Goal: Task Accomplishment & Management: Complete application form

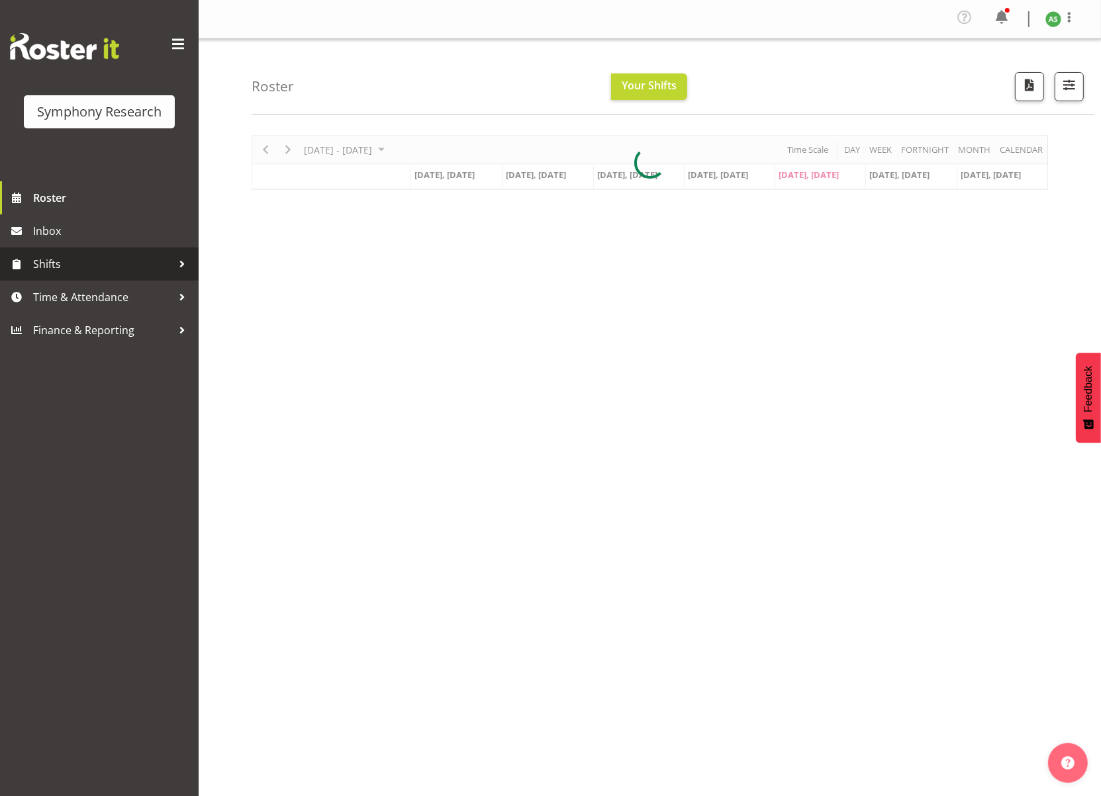
click at [75, 254] on span "Shifts" at bounding box center [102, 264] width 139 height 20
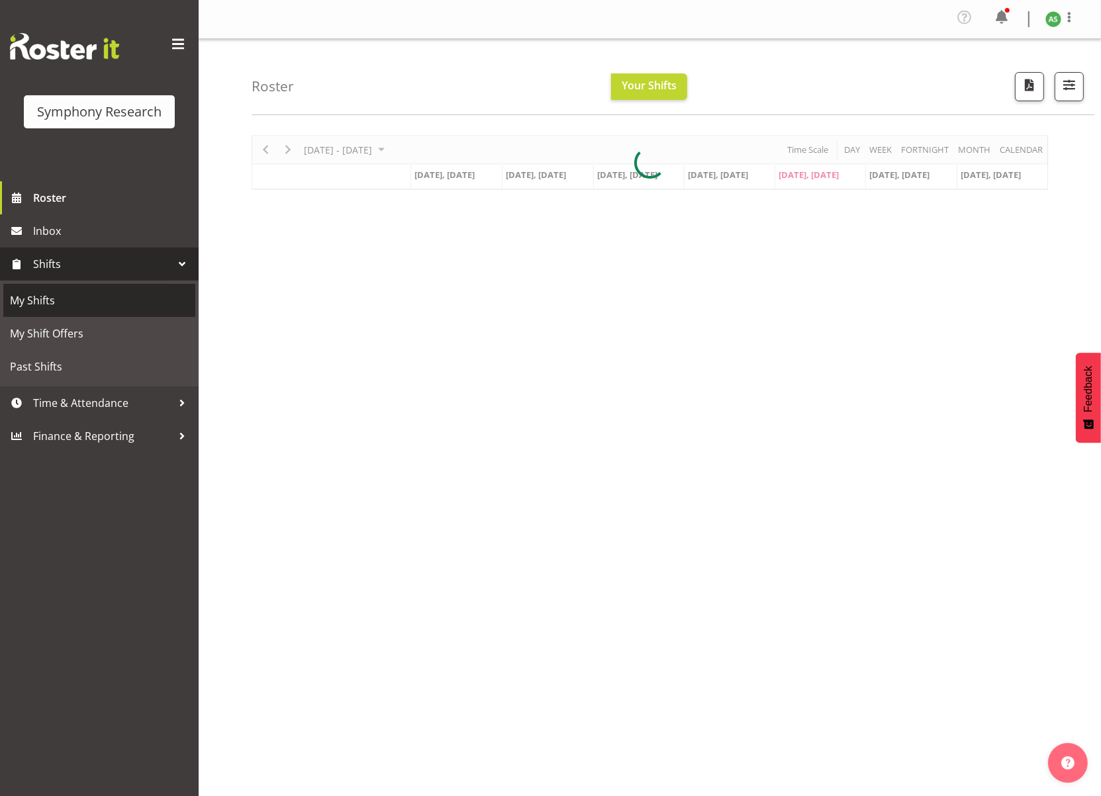
click at [59, 300] on span "My Shifts" at bounding box center [99, 301] width 179 height 20
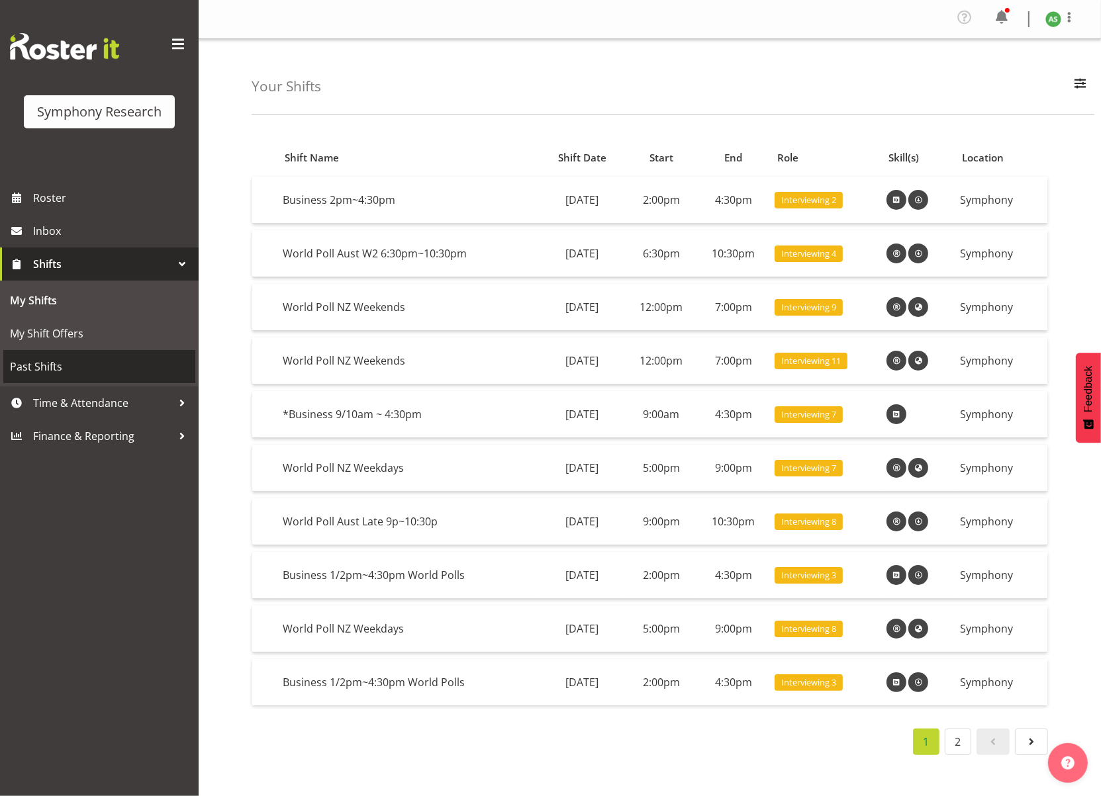
click at [57, 368] on span "Past Shifts" at bounding box center [99, 367] width 179 height 20
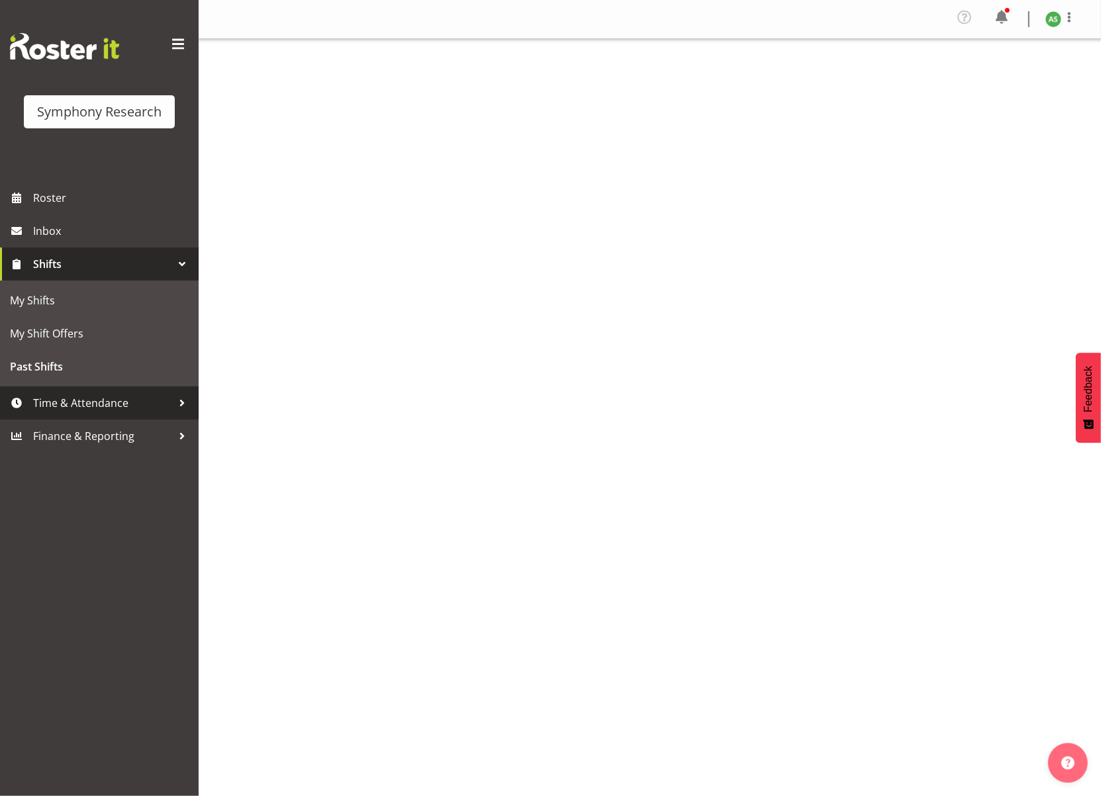
click at [52, 396] on span "Time & Attendance" at bounding box center [102, 403] width 139 height 20
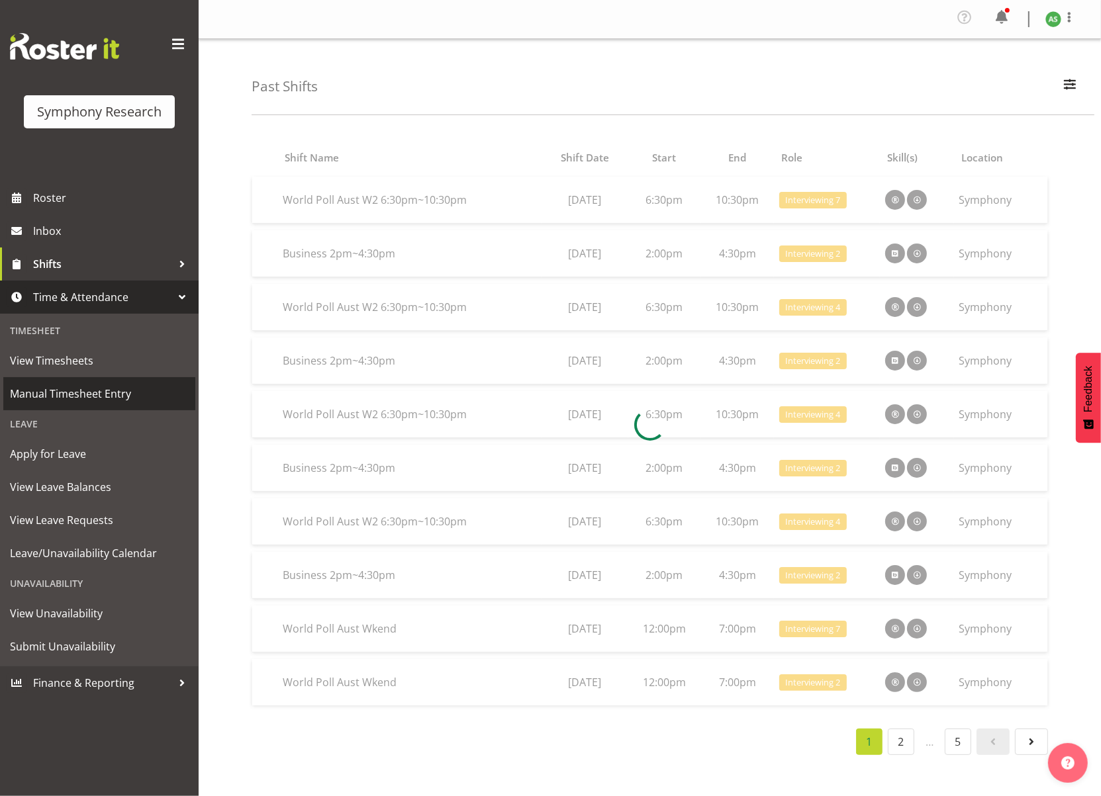
click at [55, 393] on span "Manual Timesheet Entry" at bounding box center [99, 394] width 179 height 20
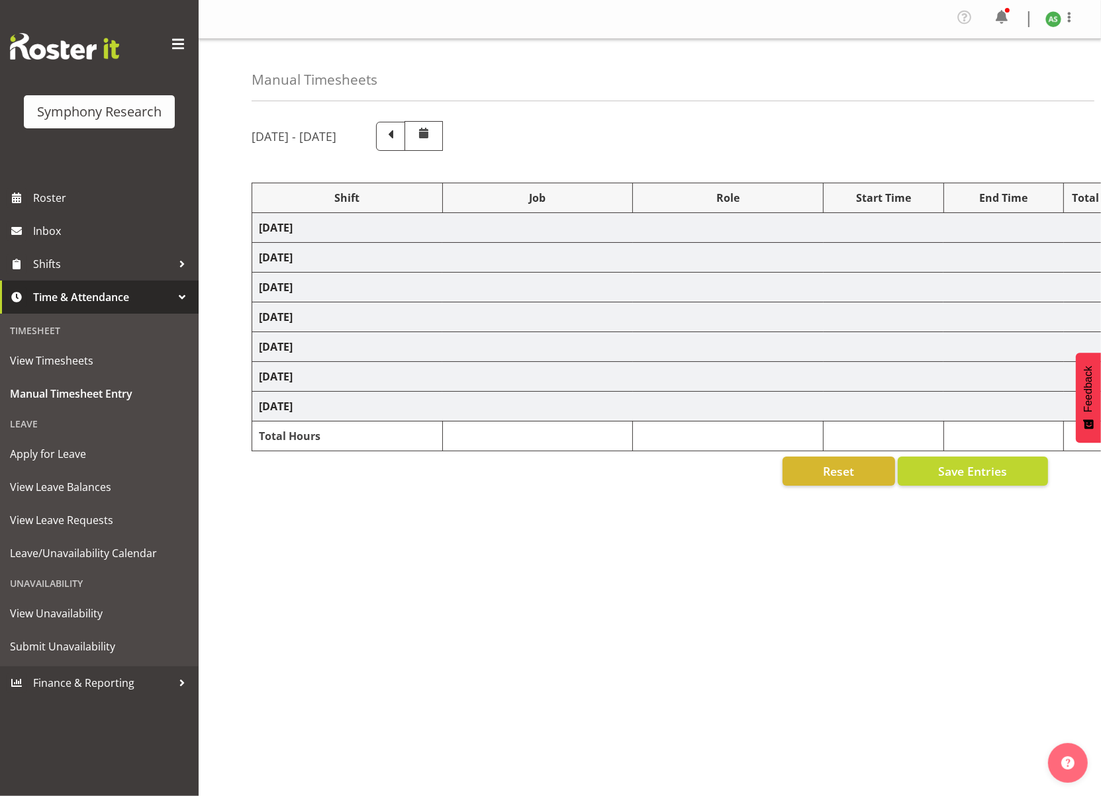
select select "26078"
select select "10499"
select select "47"
select select "41604"
select select "10527"
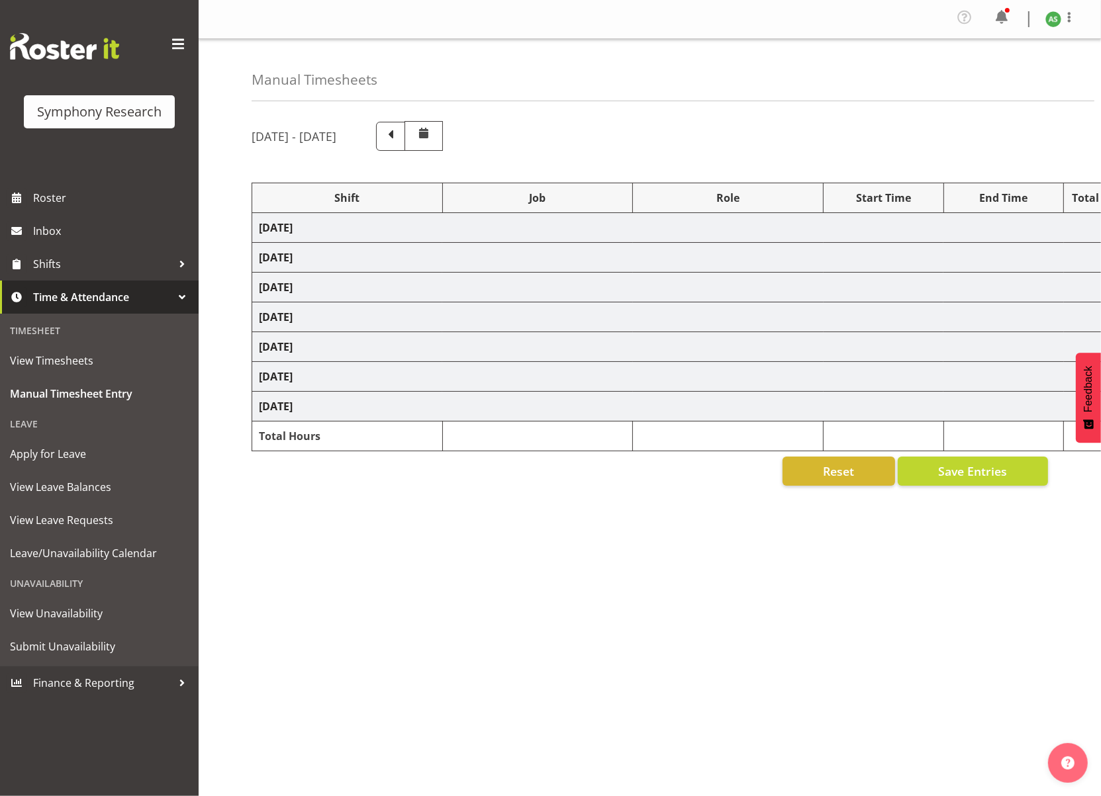
select select "47"
select select "56692"
select select "10499"
select select "47"
select select "26078"
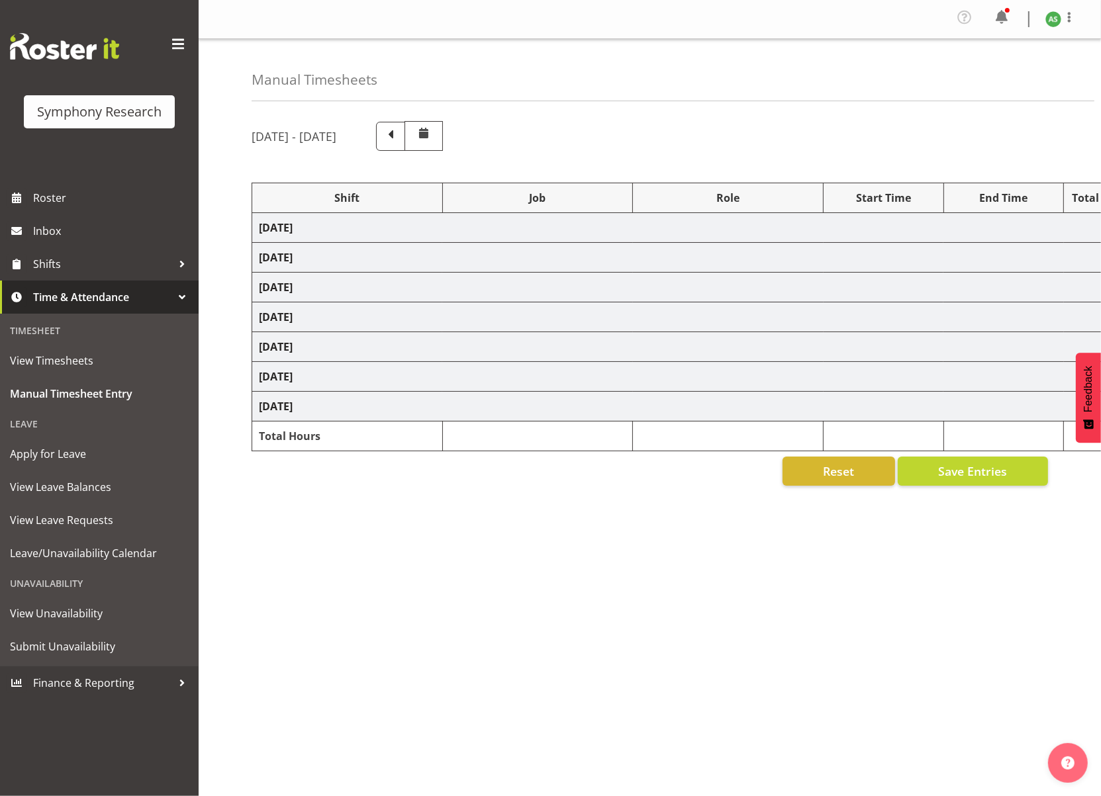
select select "10499"
select select "47"
select select "26078"
select select "10536"
select select "47"
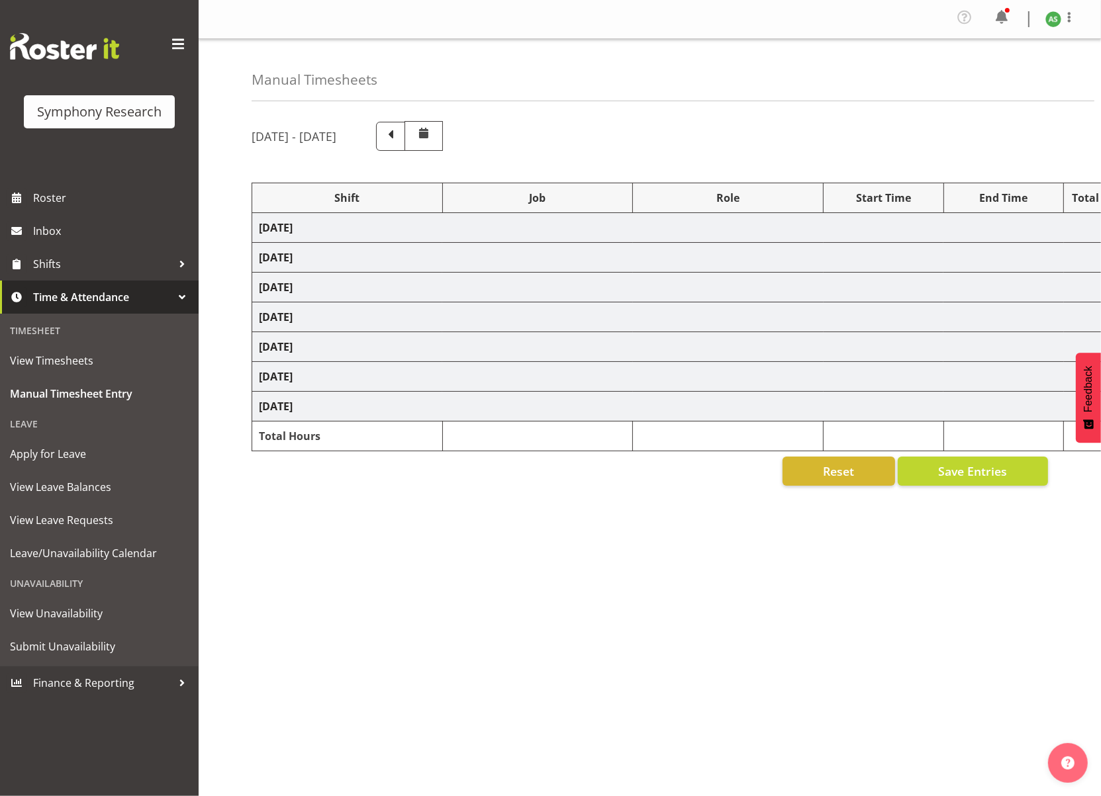
select select "26078"
select select "10499"
select select "47"
select select "57853"
select select "10536"
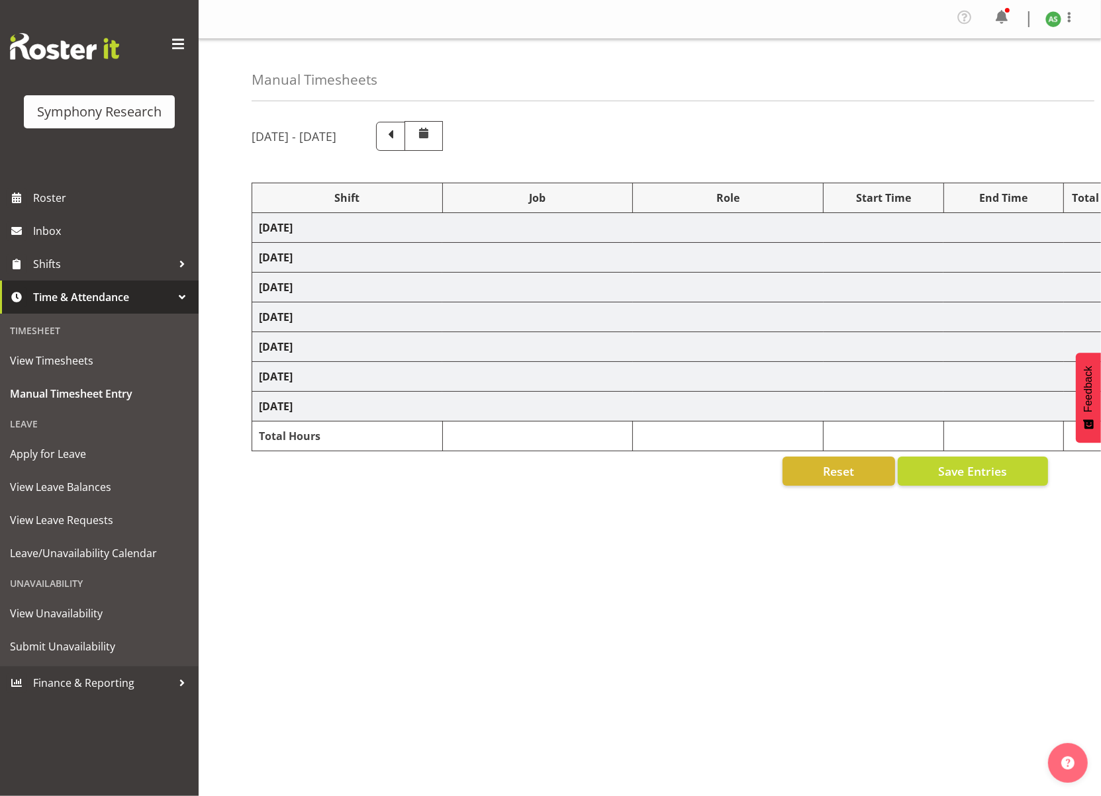
select select "47"
select select "57511"
select select "10499"
select select "47"
select select "26078"
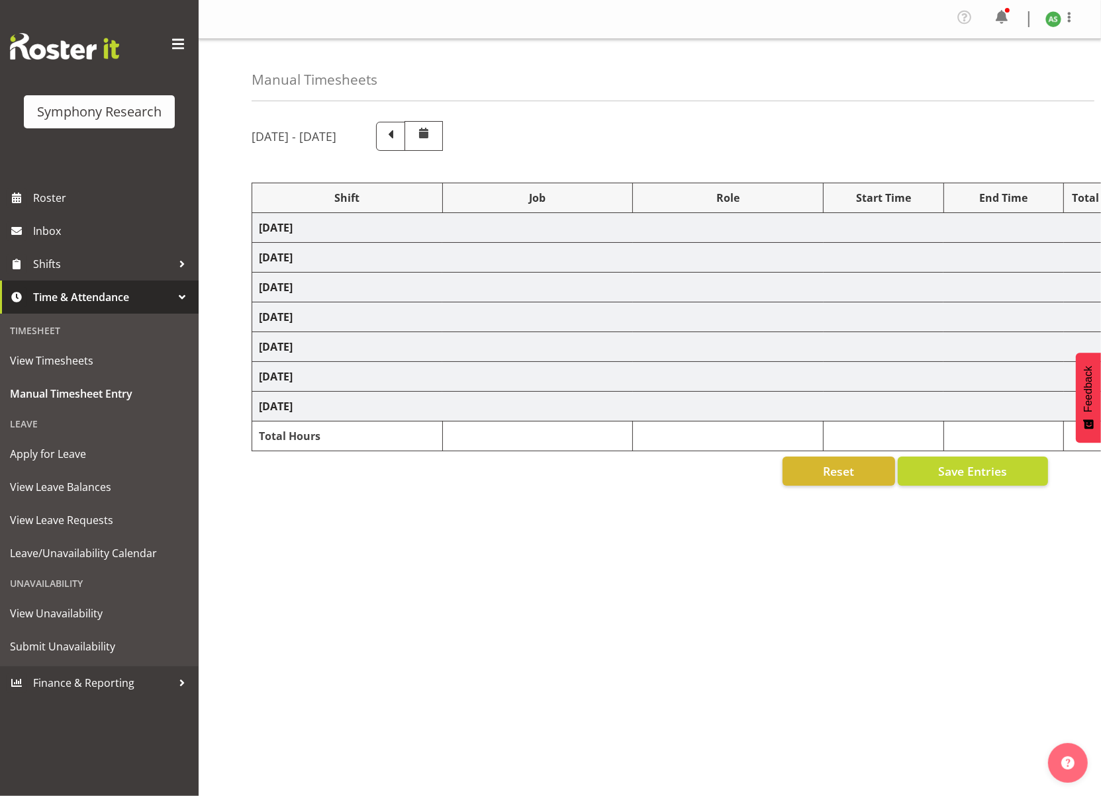
select select "10499"
select select "47"
select select "56692"
select select "10499"
select select "47"
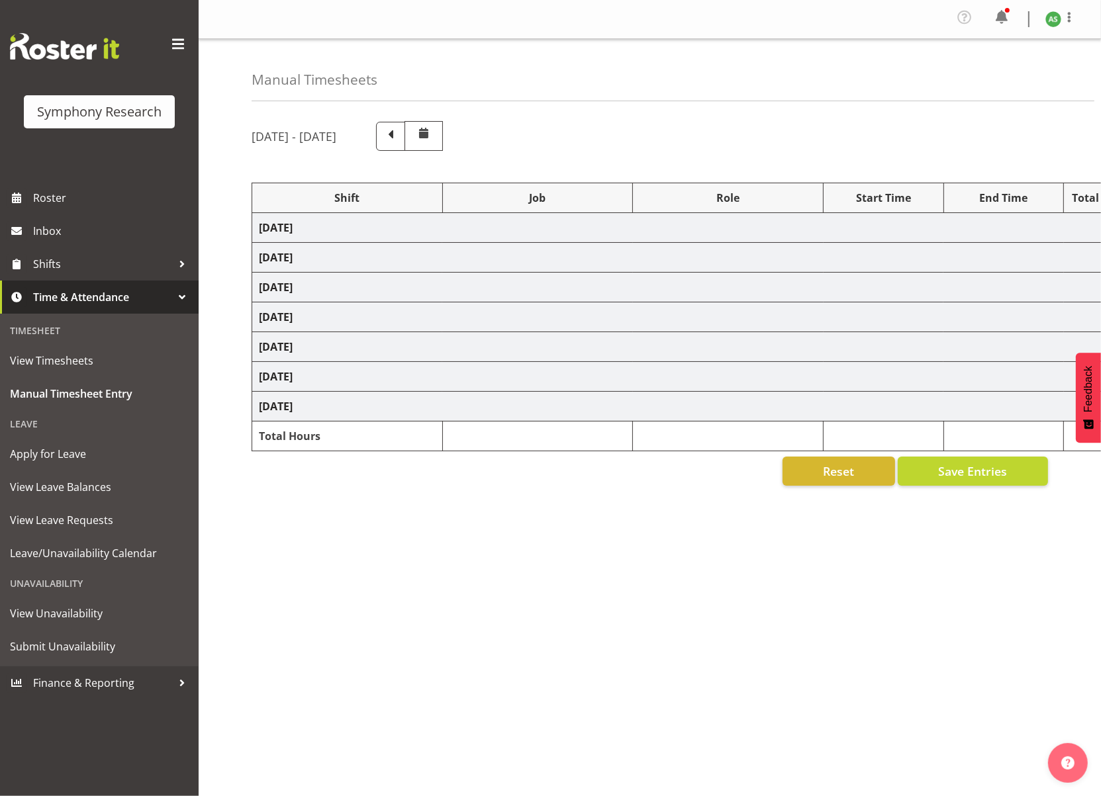
select select "26078"
select select "10576"
select select "26078"
select select "10499"
select select "47"
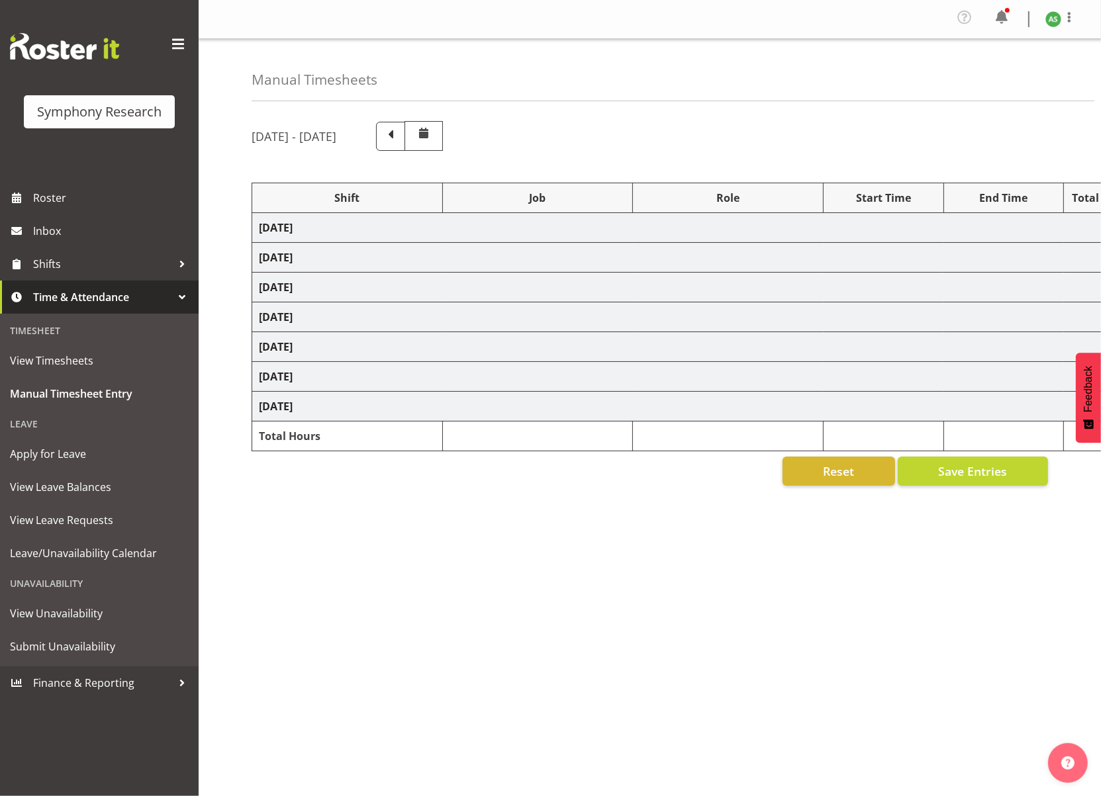
select select "56692"
select select "10499"
select select "47"
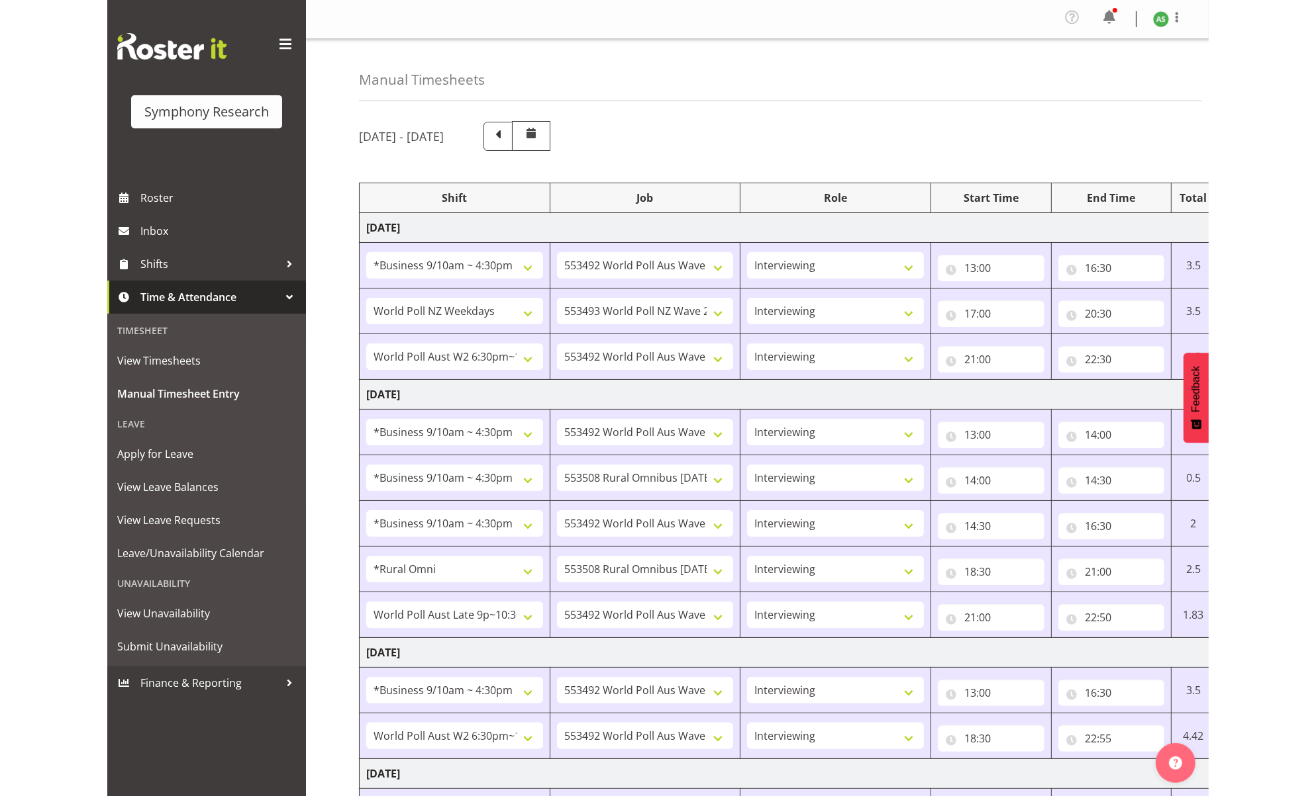
scroll to position [450, 0]
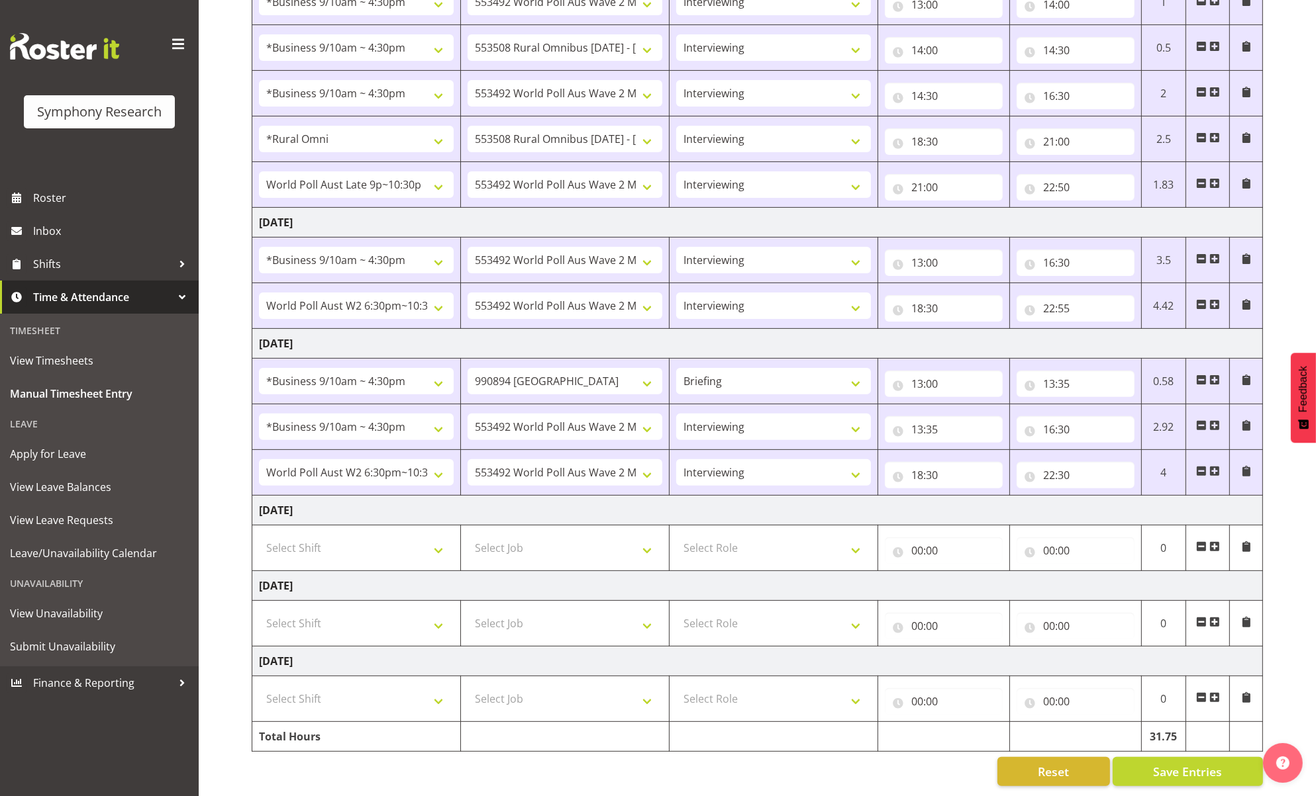
click at [1100, 542] on span at bounding box center [1246, 547] width 11 height 11
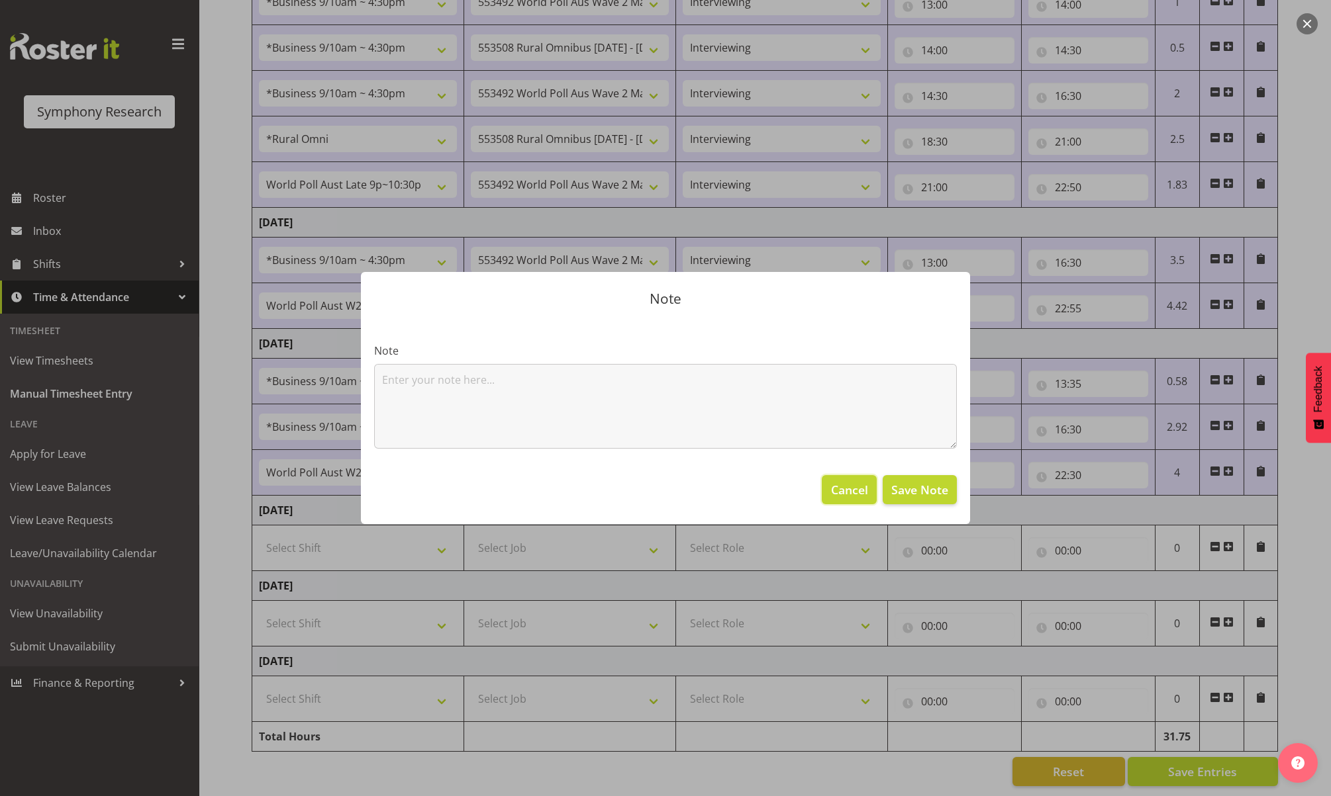
click at [865, 490] on span "Cancel" at bounding box center [849, 489] width 37 height 17
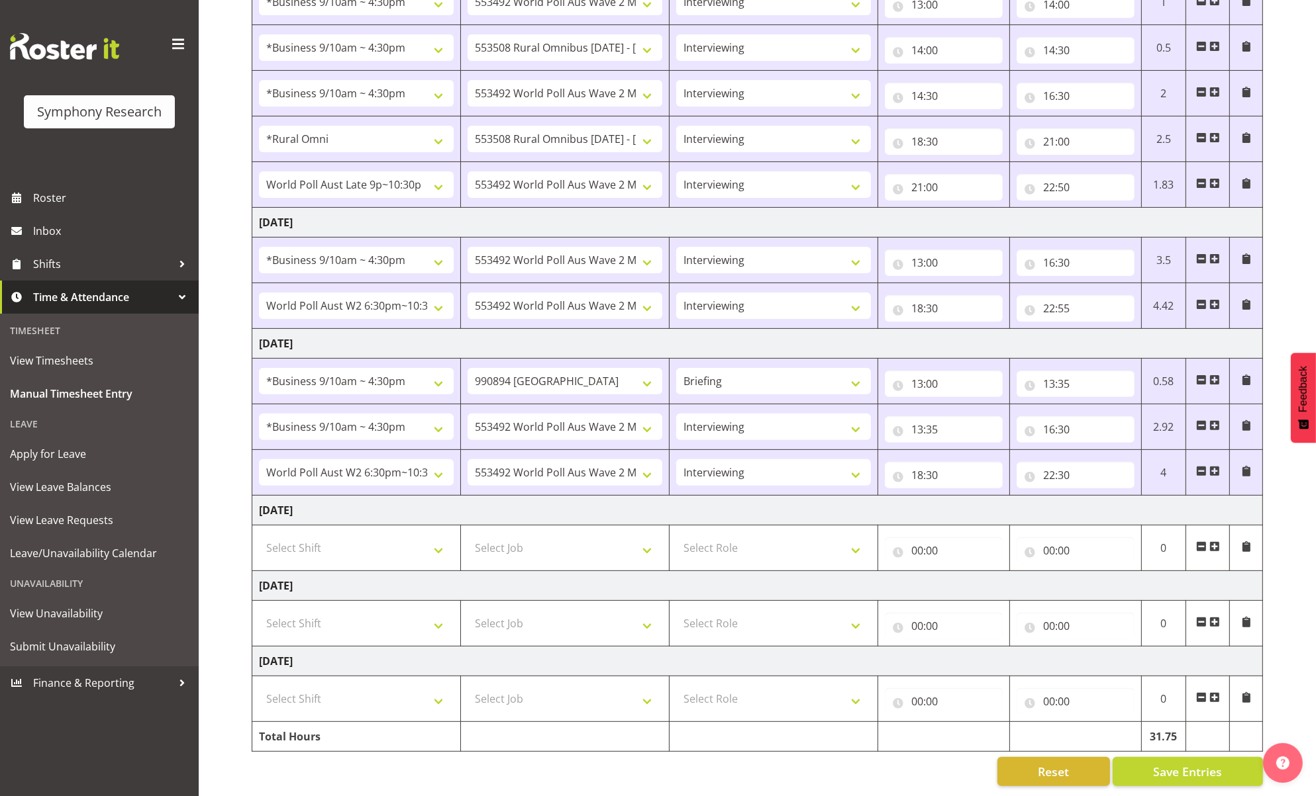
click at [1100, 542] on span at bounding box center [1214, 547] width 11 height 11
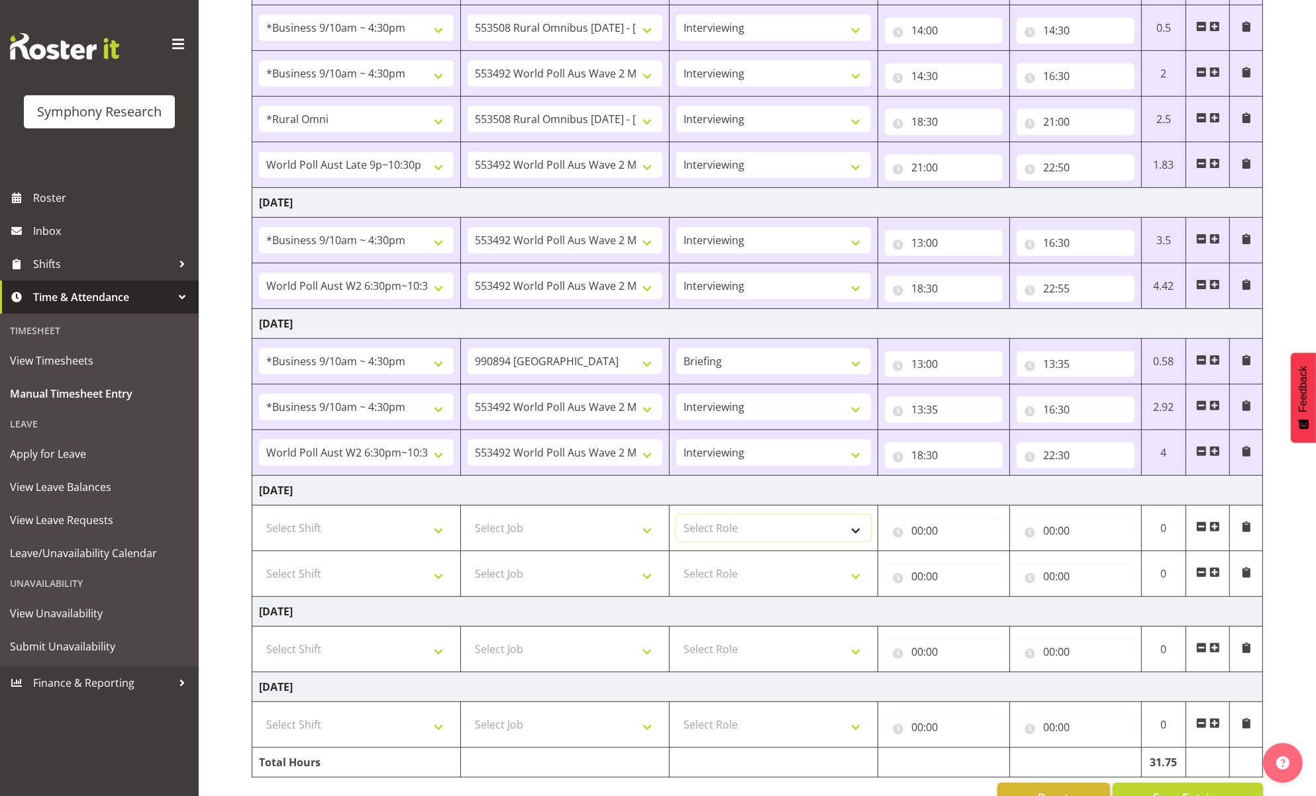
click at [712, 532] on select "Select Role Briefing Interviewing" at bounding box center [773, 528] width 195 height 26
select select "47"
click at [676, 519] on select "Select Role Briefing Interviewing" at bounding box center [773, 528] width 195 height 26
click at [720, 572] on select "Select Role Briefing Interviewing" at bounding box center [773, 574] width 195 height 26
select select "47"
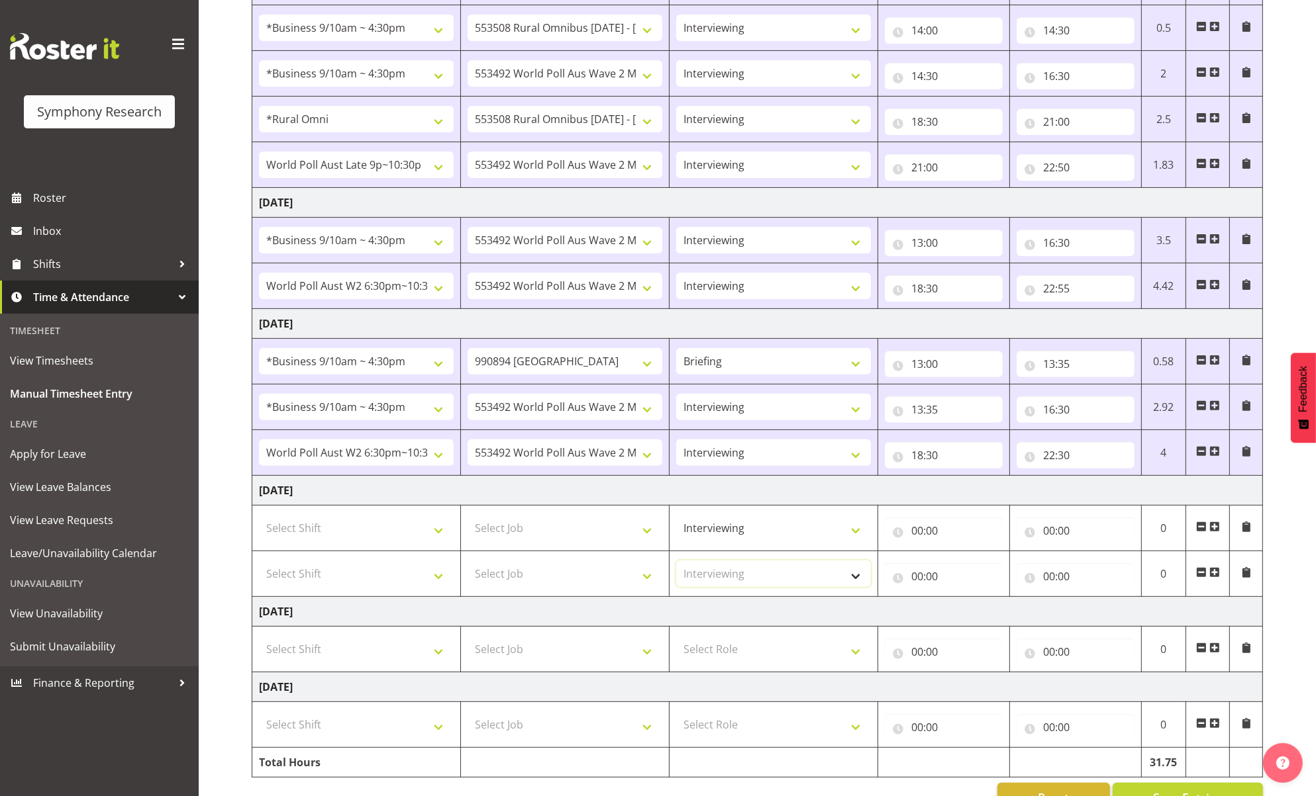
click at [676, 565] on select "Select Role Briefing Interviewing" at bounding box center [773, 574] width 195 height 26
click at [829, 538] on select "Briefing Interviewing" at bounding box center [773, 528] width 195 height 26
click at [834, 532] on select "Briefing Interviewing" at bounding box center [773, 528] width 195 height 26
click at [420, 536] on select "Select Shift !!Weekend Residential (Roster IT Shift Label) *Business 9/10am ~ 4…" at bounding box center [356, 528] width 195 height 26
click at [573, 534] on select "Select Job 550060 IF Admin 553492 World Poll Aus Wave 2 Main 2025 553493 World …" at bounding box center [564, 528] width 195 height 26
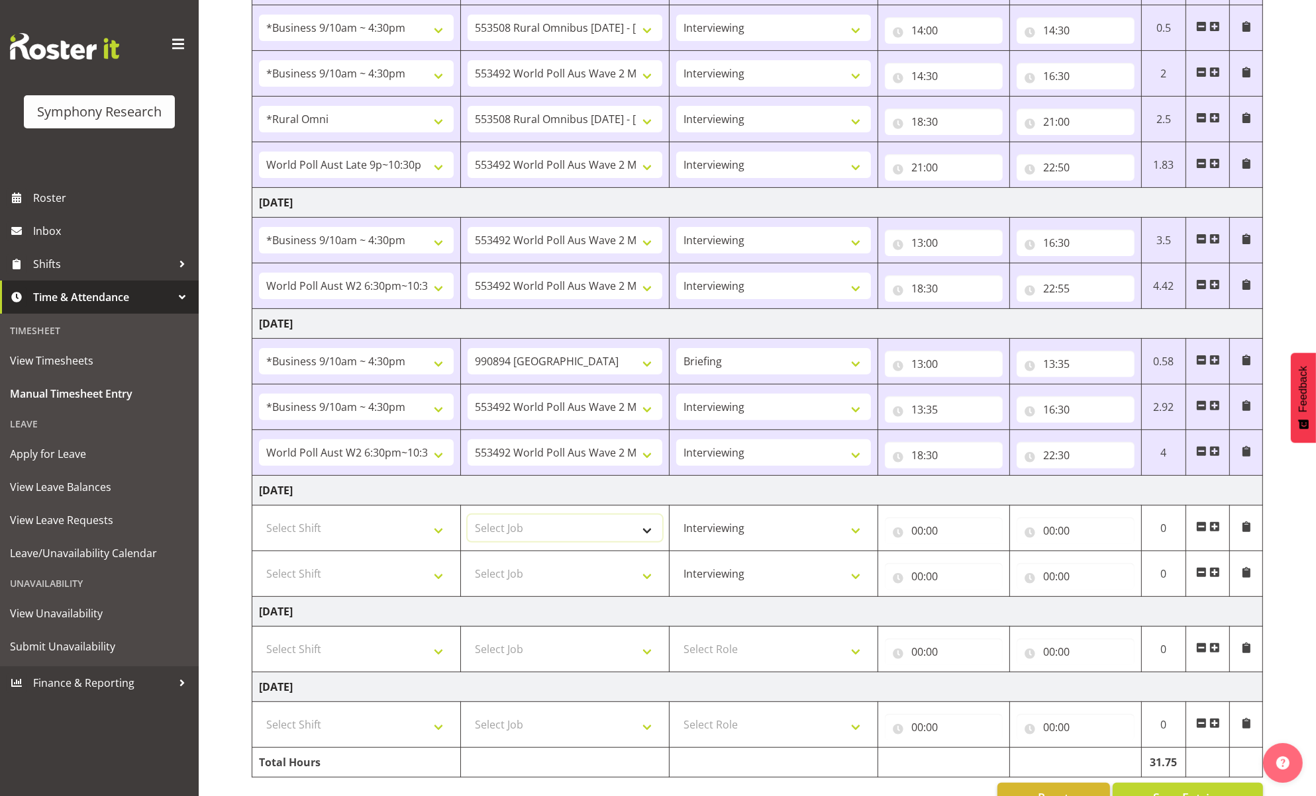
select select "10576"
click at [467, 519] on select "Select Job 550060 IF Admin 553492 World Poll Aus Wave 2 Main 2025 553493 World …" at bounding box center [564, 528] width 195 height 26
click at [575, 573] on select "Select Job 550060 IF Admin 553492 World Poll Aus Wave 2 Main 2025 553493 World …" at bounding box center [564, 574] width 195 height 26
select select "10576"
click at [467, 565] on select "Select Job 550060 IF Admin 553492 World Poll Aus Wave 2 Main 2025 553493 World …" at bounding box center [564, 574] width 195 height 26
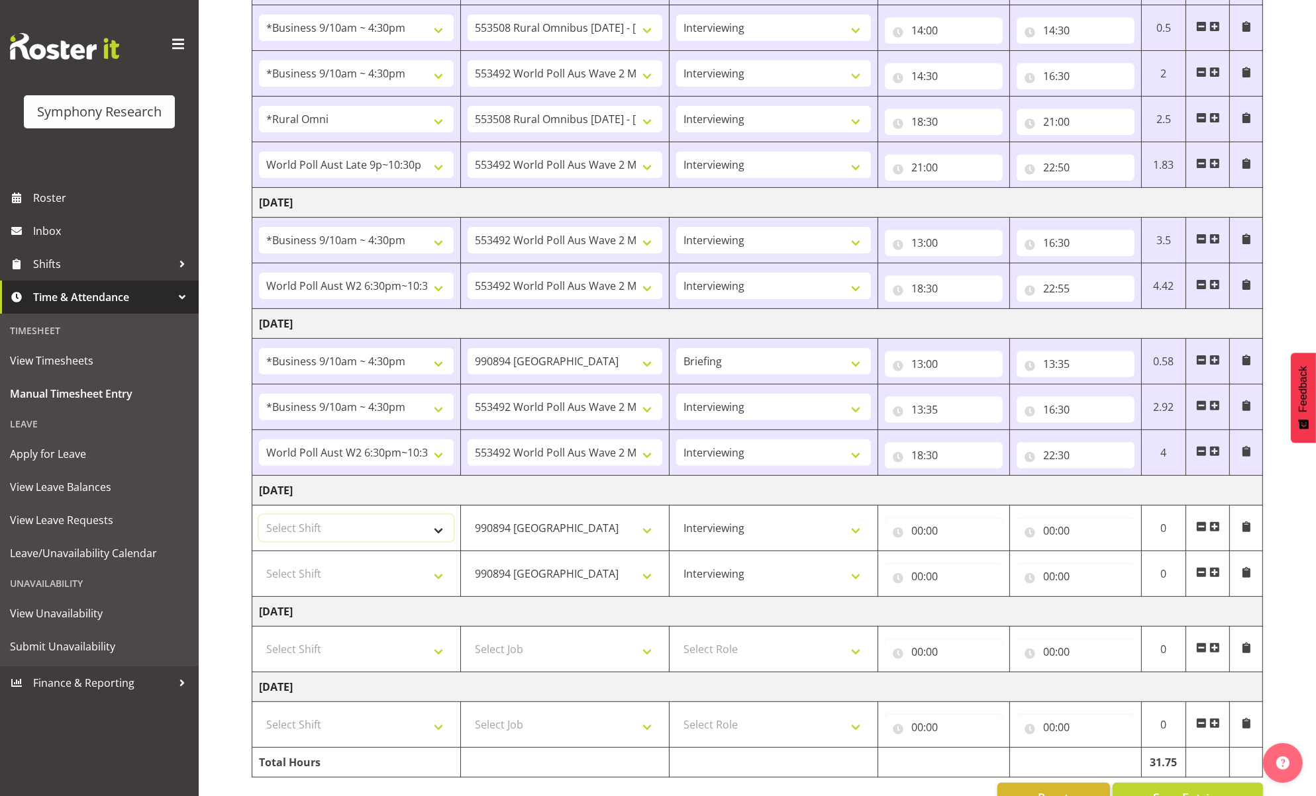
click at [422, 540] on select "Select Shift !!Weekend Residential (Roster IT Shift Label) *Business 9/10am ~ 4…" at bounding box center [356, 528] width 195 height 26
click at [601, 587] on select "550060 IF Admin 553492 World Poll Aus Wave 2 Main 2025 553493 World Poll NZ Wav…" at bounding box center [564, 574] width 195 height 26
click at [393, 542] on select "Select Shift !!Weekend Residential (Roster IT Shift Label) *Business 9/10am ~ 4…" at bounding box center [356, 528] width 195 height 26
select select "26078"
click at [259, 519] on select "Select Shift !!Weekend Residential (Roster IT Shift Label) *Business 9/10am ~ 4…" at bounding box center [356, 528] width 195 height 26
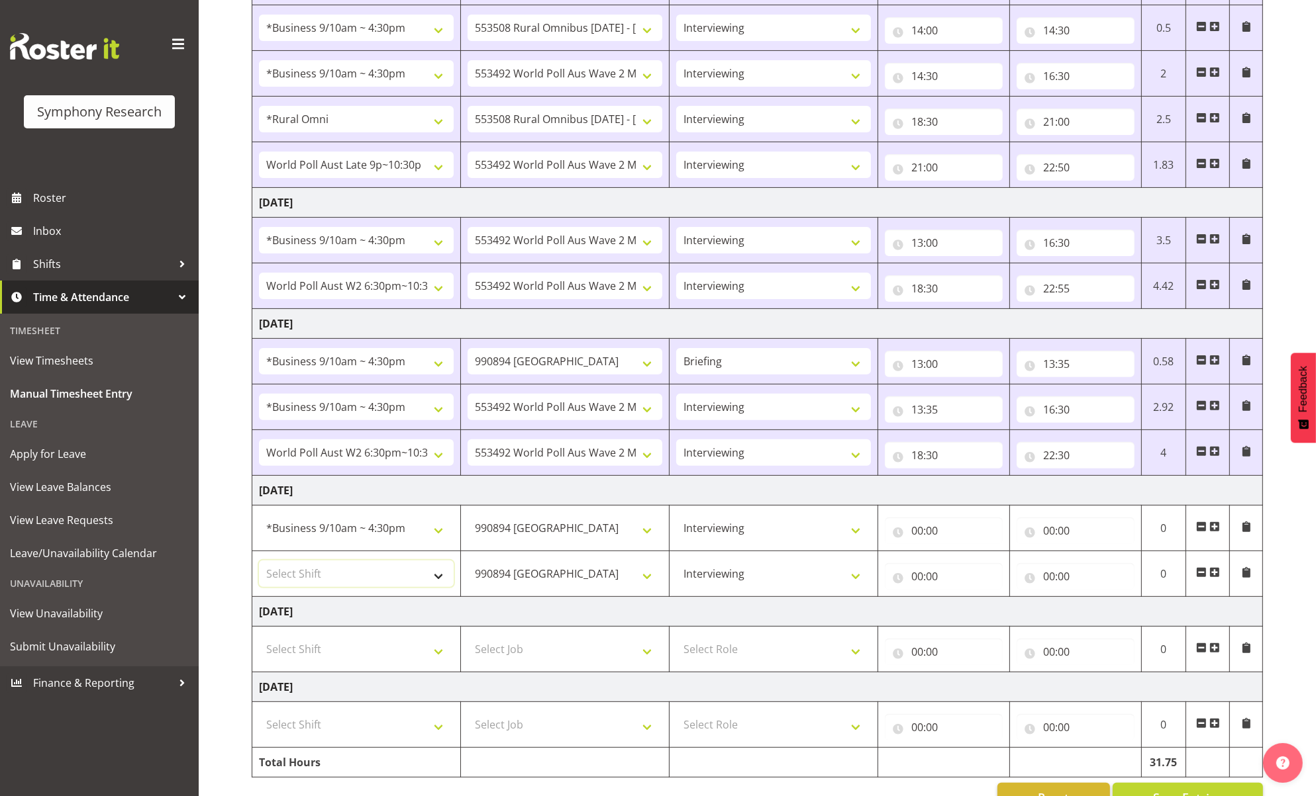
click at [418, 572] on select "Select Shift !!Weekend Residential (Roster IT Shift Label) *Business 9/10am ~ 4…" at bounding box center [356, 574] width 195 height 26
select select "1607"
click at [259, 565] on select "Select Shift !!Weekend Residential (Roster IT Shift Label) *Business 9/10am ~ 4…" at bounding box center [356, 574] width 195 height 26
click at [1052, 581] on input "00:00" at bounding box center [1075, 576] width 118 height 26
click at [1100, 610] on select "00 01 02 03 04 05 06 07 08 09 10 11 12 13 14 15 16 17 18 19 20 21 22 23" at bounding box center [1107, 611] width 30 height 26
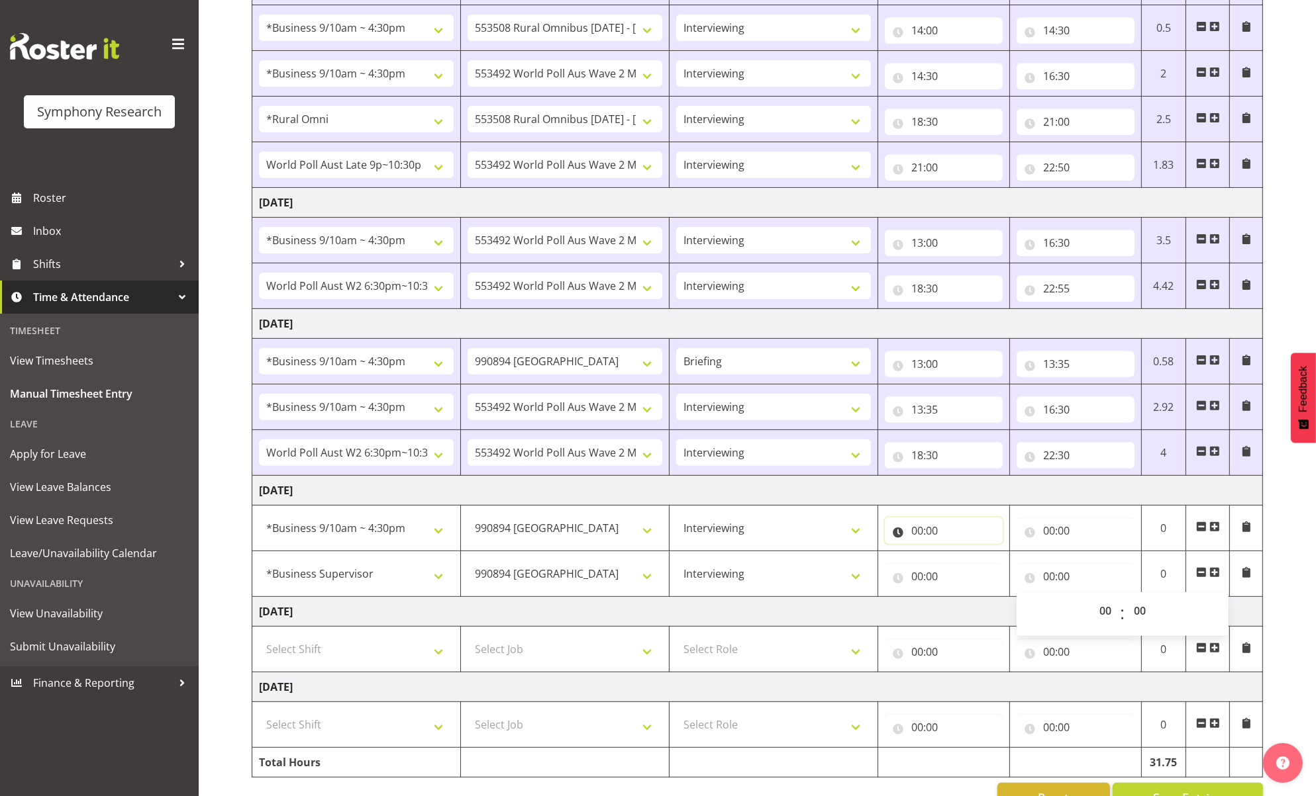
click at [917, 536] on input "00:00" at bounding box center [944, 531] width 118 height 26
click at [973, 568] on select "00 01 02 03 04 05 06 07 08 09 10 11 12 13 14 15 16 17 18 19 20 21 22 23" at bounding box center [975, 565] width 30 height 26
select select "9"
click at [960, 556] on select "00 01 02 03 04 05 06 07 08 09 10 11 12 13 14 15 16 17 18 19 20 21 22 23" at bounding box center [975, 565] width 30 height 26
type input "09:00"
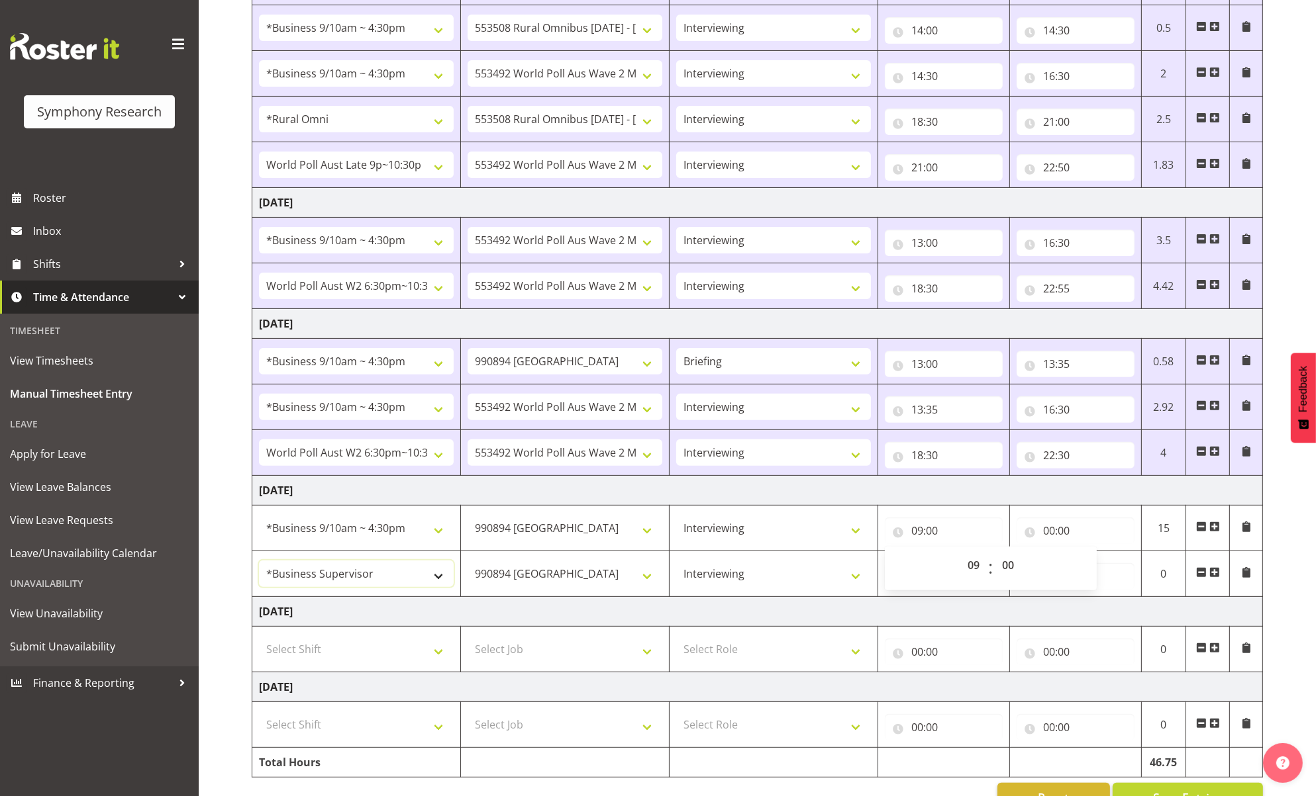
click at [436, 580] on select "!!Weekend Residential (Roster IT Shift Label) *Business 9/10am ~ 4:30pm *Busine…" at bounding box center [356, 574] width 195 height 26
select select "26078"
click at [259, 565] on select "!!Weekend Residential (Roster IT Shift Label) *Business 9/10am ~ 4:30pm *Busine…" at bounding box center [356, 574] width 195 height 26
click at [920, 536] on input "09:00" at bounding box center [944, 531] width 118 height 26
click at [973, 567] on select "00 01 02 03 04 05 06 07 08 09 10 11 12 13 14 15 16 17 18 19 20 21 22 23" at bounding box center [975, 565] width 30 height 26
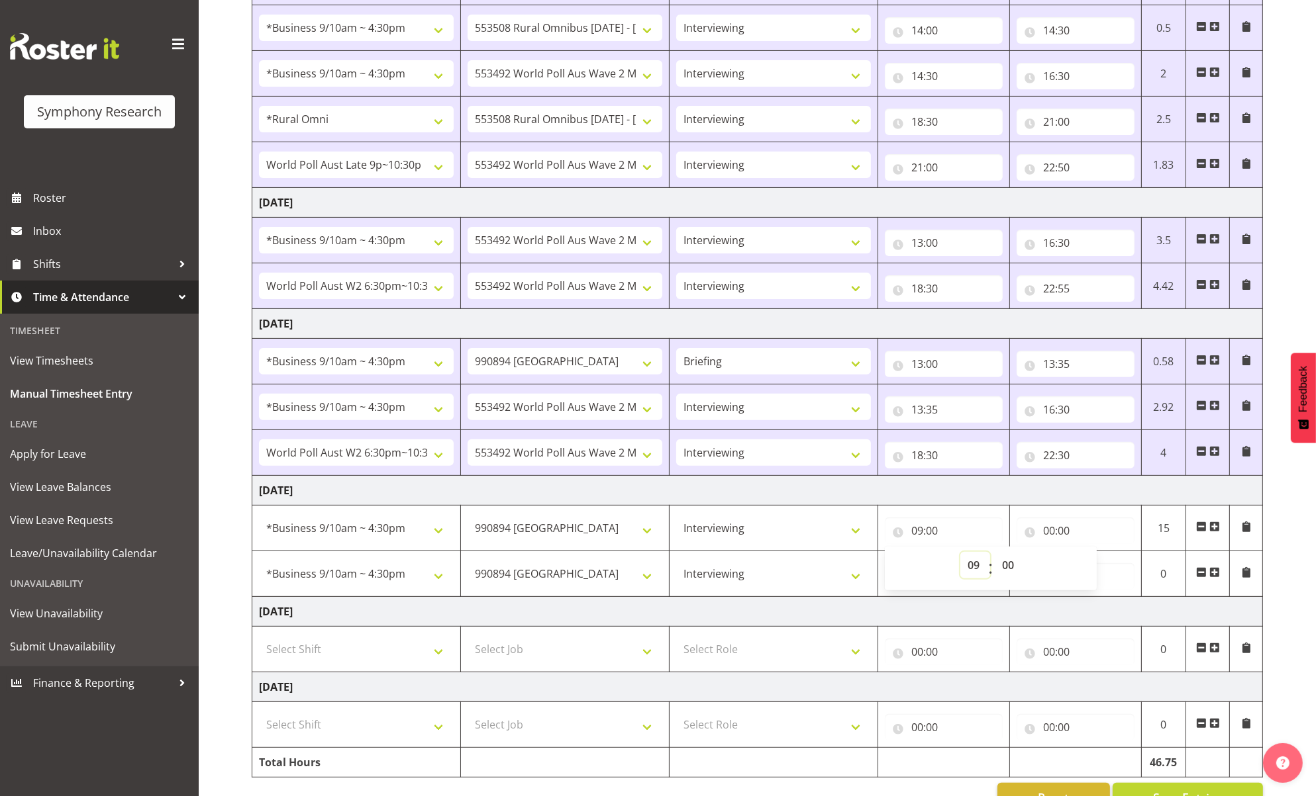
select select "10"
click at [960, 556] on select "00 01 02 03 04 05 06 07 08 09 10 11 12 13 14 15 16 17 18 19 20 21 22 23" at bounding box center [975, 565] width 30 height 26
type input "10:00"
click at [1100, 530] on span at bounding box center [1214, 527] width 11 height 11
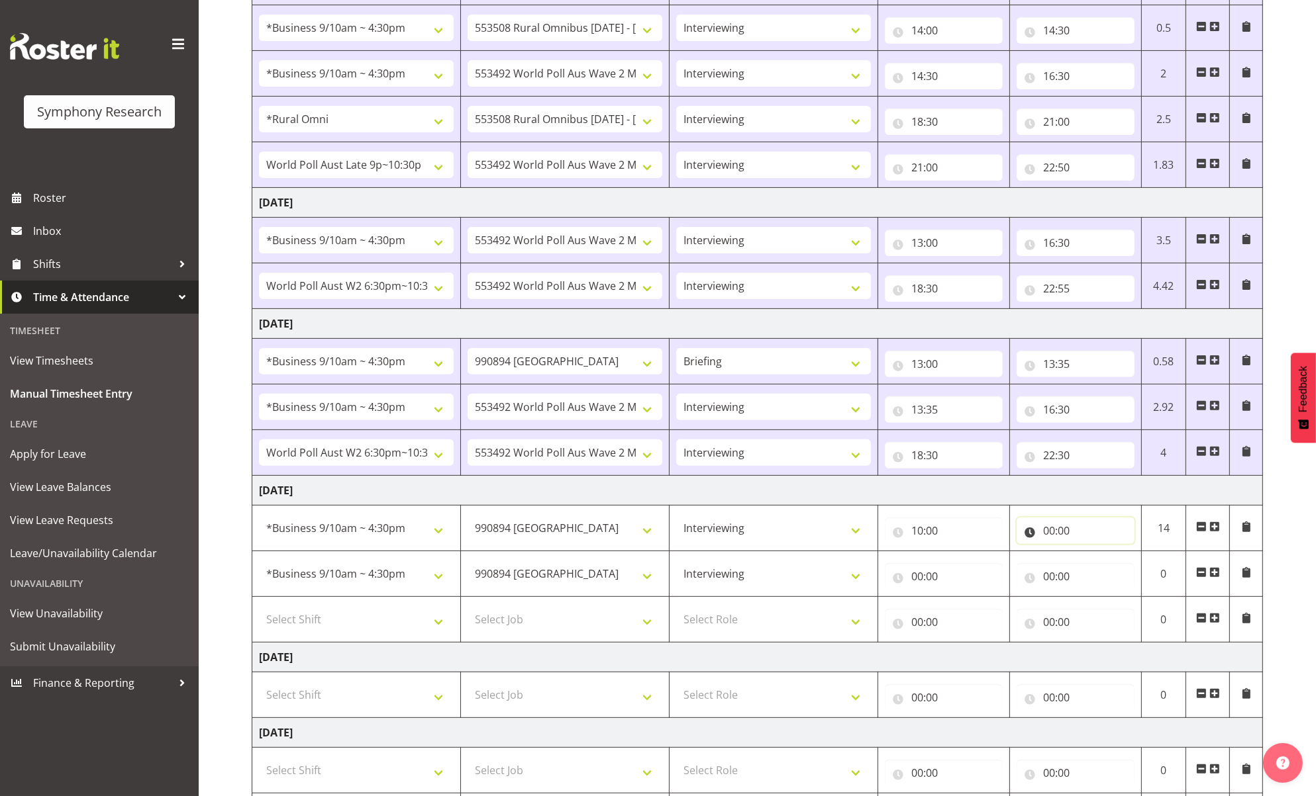
click at [1046, 536] on input "00:00" at bounding box center [1075, 531] width 118 height 26
click at [1100, 564] on select "00 01 02 03 04 05 06 07 08 09 10 11 12 13 14 15 16 17 18 19 20 21 22 23" at bounding box center [1107, 565] width 30 height 26
select select "10"
click at [1092, 556] on select "00 01 02 03 04 05 06 07 08 09 10 11 12 13 14 15 16 17 18 19 20 21 22 23" at bounding box center [1107, 565] width 30 height 26
type input "10:00"
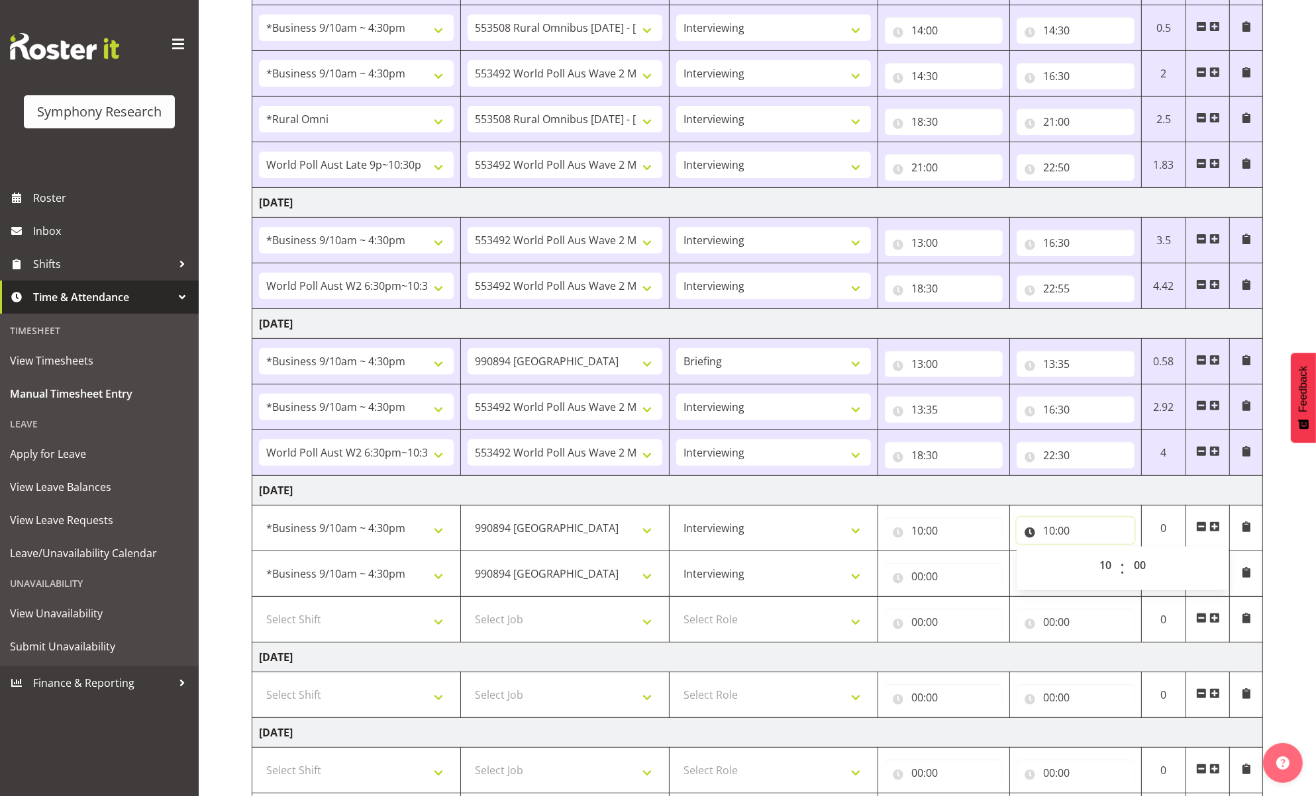
click at [1066, 534] on input "10:00" at bounding box center [1075, 531] width 118 height 26
click at [1100, 562] on select "00 01 02 03 04 05 06 07 08 09 10 11 12 13 14 15 16 17 18 19 20 21 22 23 24 25 2…" at bounding box center [1141, 565] width 30 height 26
select select "10"
click at [1100, 556] on select "00 01 02 03 04 05 06 07 08 09 10 11 12 13 14 15 16 17 18 19 20 21 22 23 24 25 2…" at bounding box center [1141, 565] width 30 height 26
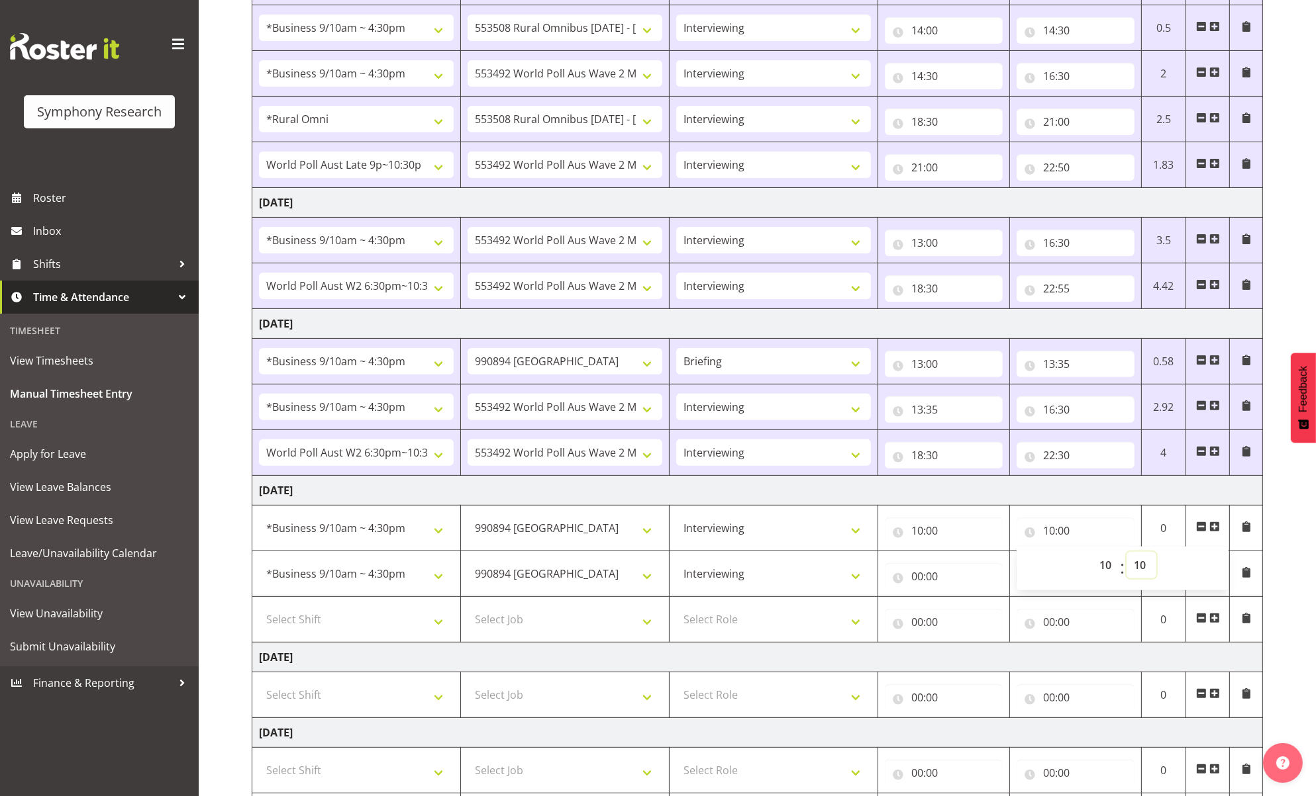
type input "10:10"
click at [963, 597] on td "00:00 00 01 02 03 04 05 06 07 08 09 10 11 12 13 14 15 16 17 18 19 20 21 22 23 :…" at bounding box center [943, 575] width 132 height 46
click at [825, 586] on select "Briefing Interviewing" at bounding box center [773, 574] width 195 height 26
click at [834, 575] on select "Briefing Interviewing" at bounding box center [773, 574] width 195 height 26
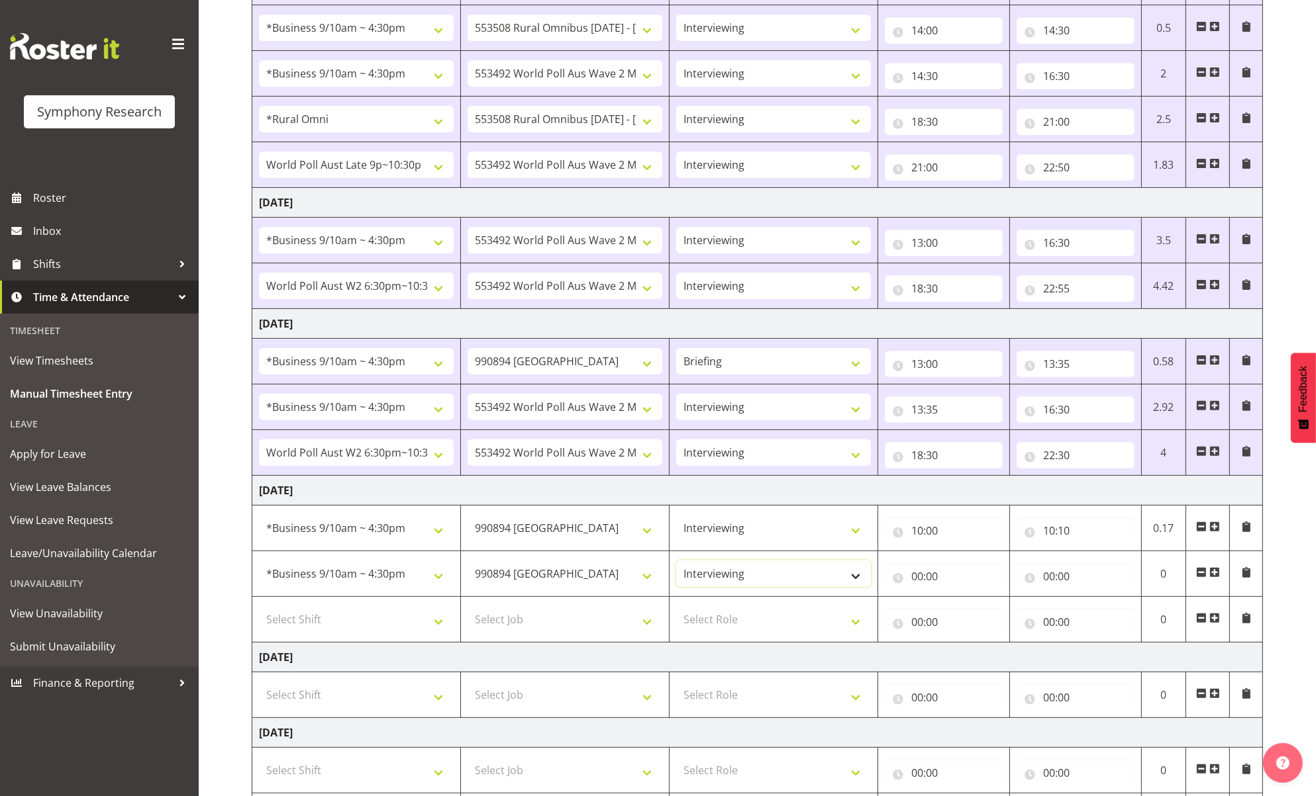
click at [834, 575] on select "Briefing Interviewing" at bounding box center [773, 574] width 195 height 26
click at [635, 578] on select "550060 IF Admin 553492 World Poll Aus Wave 2 Main 2025 553493 World Poll NZ Wav…" at bounding box center [564, 574] width 195 height 26
drag, startPoint x: 1074, startPoint y: 587, endPoint x: 1071, endPoint y: 574, distance: 13.6
click at [1074, 586] on input "00:00" at bounding box center [1075, 576] width 118 height 26
click at [1065, 538] on input "10:10" at bounding box center [1075, 531] width 118 height 26
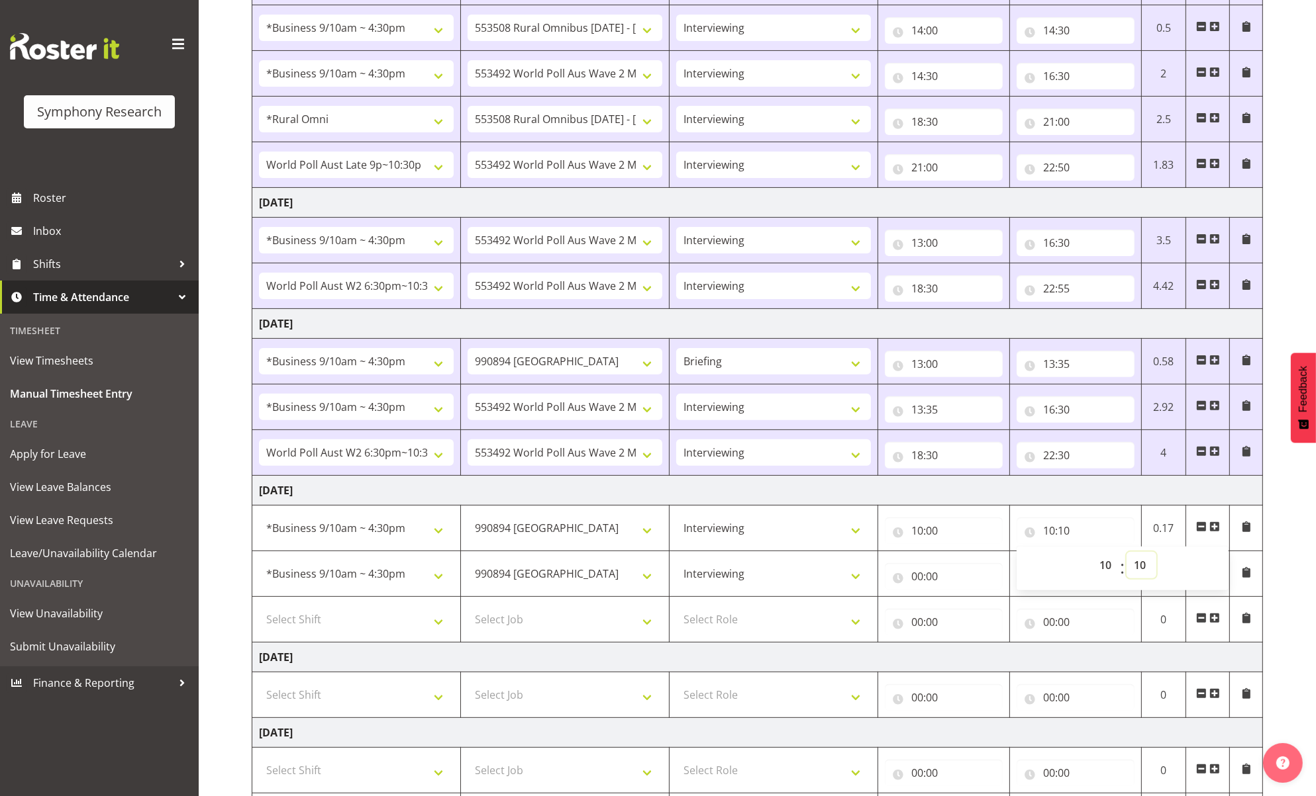
click at [1100, 568] on select "00 01 02 03 04 05 06 07 08 09 10 11 12 13 14 15 16 17 18 19 20 21 22 23 24 25 2…" at bounding box center [1141, 565] width 30 height 26
select select "13"
click at [1100, 556] on select "00 01 02 03 04 05 06 07 08 09 10 11 12 13 14 15 16 17 18 19 20 21 22 23 24 25 2…" at bounding box center [1141, 565] width 30 height 26
type input "10:13"
click at [1049, 536] on input "10:13" at bounding box center [1075, 531] width 118 height 26
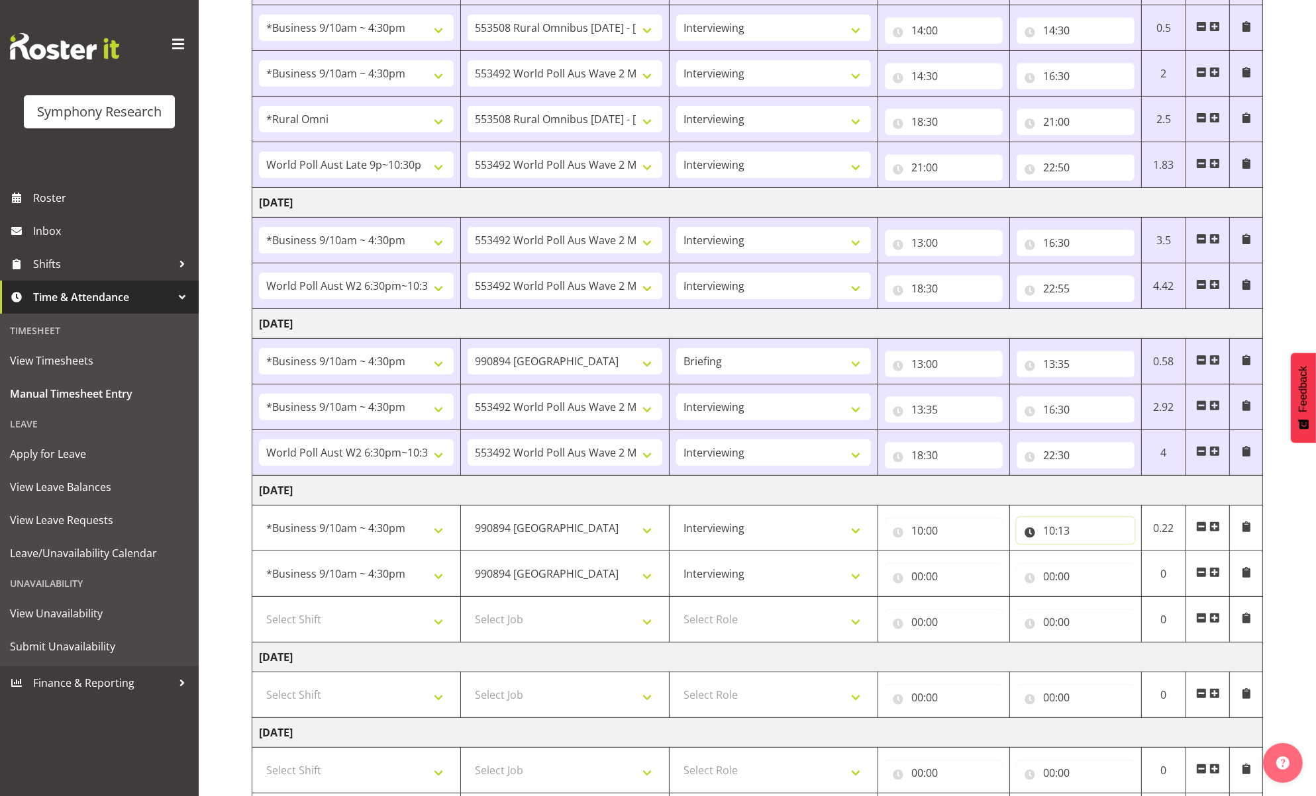
click at [1046, 536] on input "10:13" at bounding box center [1075, 531] width 118 height 26
click at [1100, 563] on select "00 01 02 03 04 05 06 07 08 09 10 11 12 13 14 15 16 17 18 19 20 21 22 23" at bounding box center [1107, 565] width 30 height 26
select select "13"
click at [1092, 556] on select "00 01 02 03 04 05 06 07 08 09 10 11 12 13 14 15 16 17 18 19 20 21 22 23" at bounding box center [1107, 565] width 30 height 26
type input "13:13"
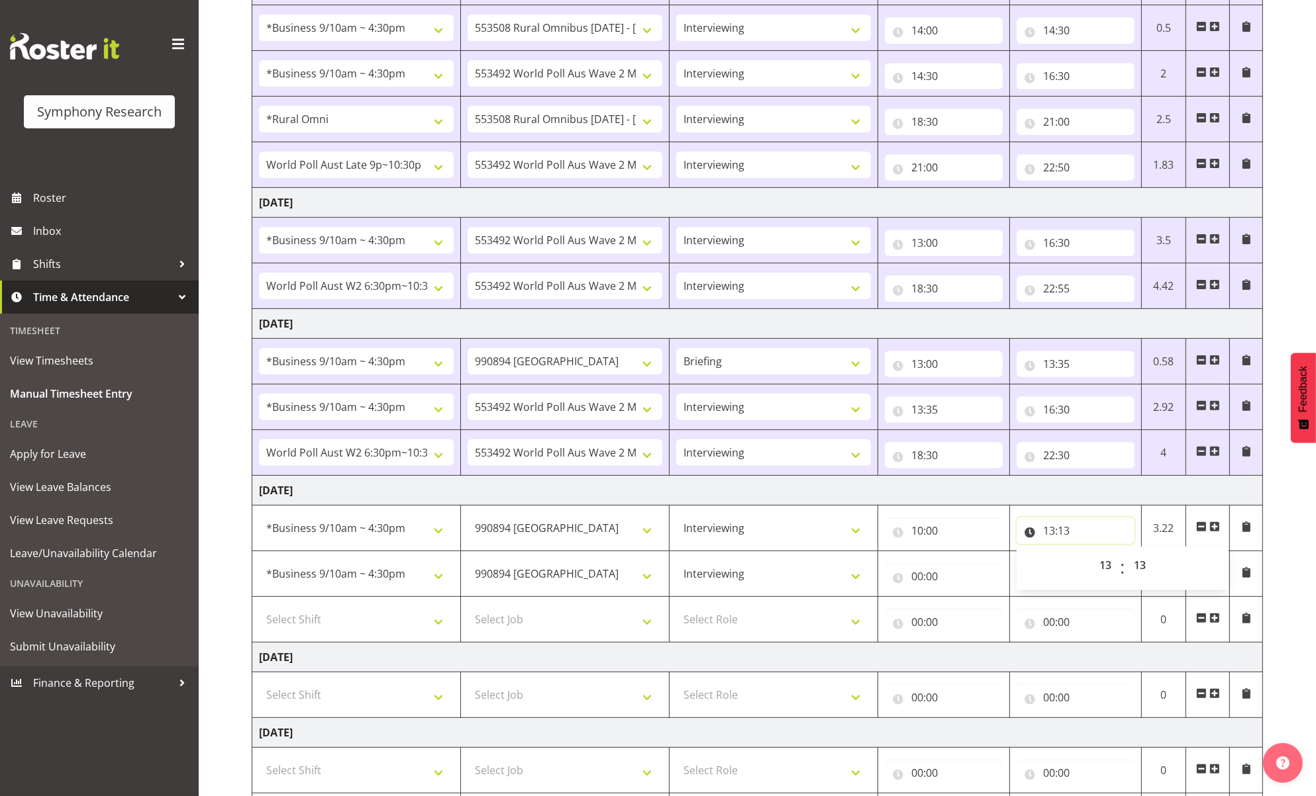
click at [1068, 535] on input "13:13" at bounding box center [1075, 531] width 118 height 26
click at [1100, 562] on select "00 01 02 03 04 05 06 07 08 09 10 11 12 13 14 15 16 17 18 19 20 21 22 23 24 25 2…" at bounding box center [1141, 565] width 30 height 26
select select "30"
click at [1100, 556] on select "00 01 02 03 04 05 06 07 08 09 10 11 12 13 14 15 16 17 18 19 20 21 22 23 24 25 2…" at bounding box center [1141, 565] width 30 height 26
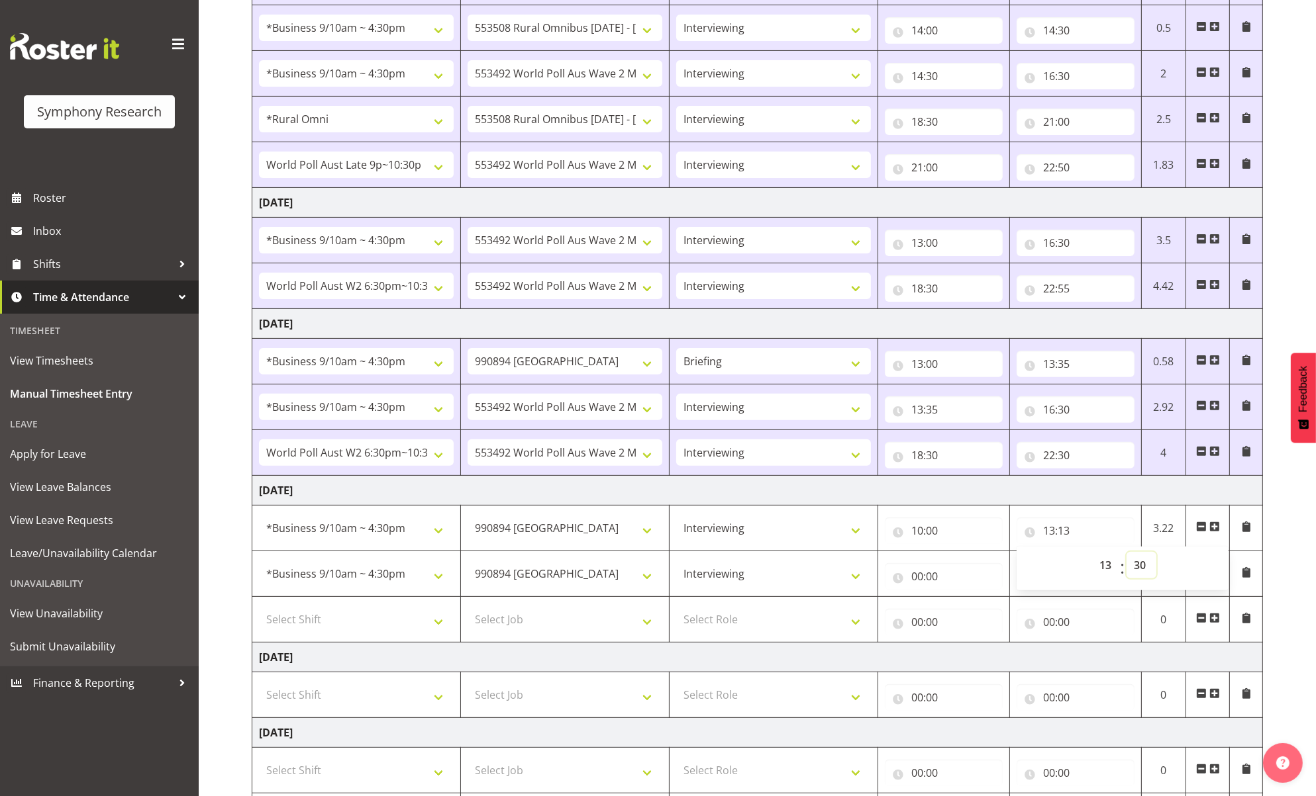
type input "13:30"
click at [919, 583] on input "00:00" at bounding box center [944, 576] width 118 height 26
click at [975, 616] on select "00 01 02 03 04 05 06 07 08 09 10 11 12 13 14 15 16 17 18 19 20 21 22 23" at bounding box center [975, 611] width 30 height 26
select select "14"
click at [960, 602] on select "00 01 02 03 04 05 06 07 08 09 10 11 12 13 14 15 16 17 18 19 20 21 22 23" at bounding box center [975, 611] width 30 height 26
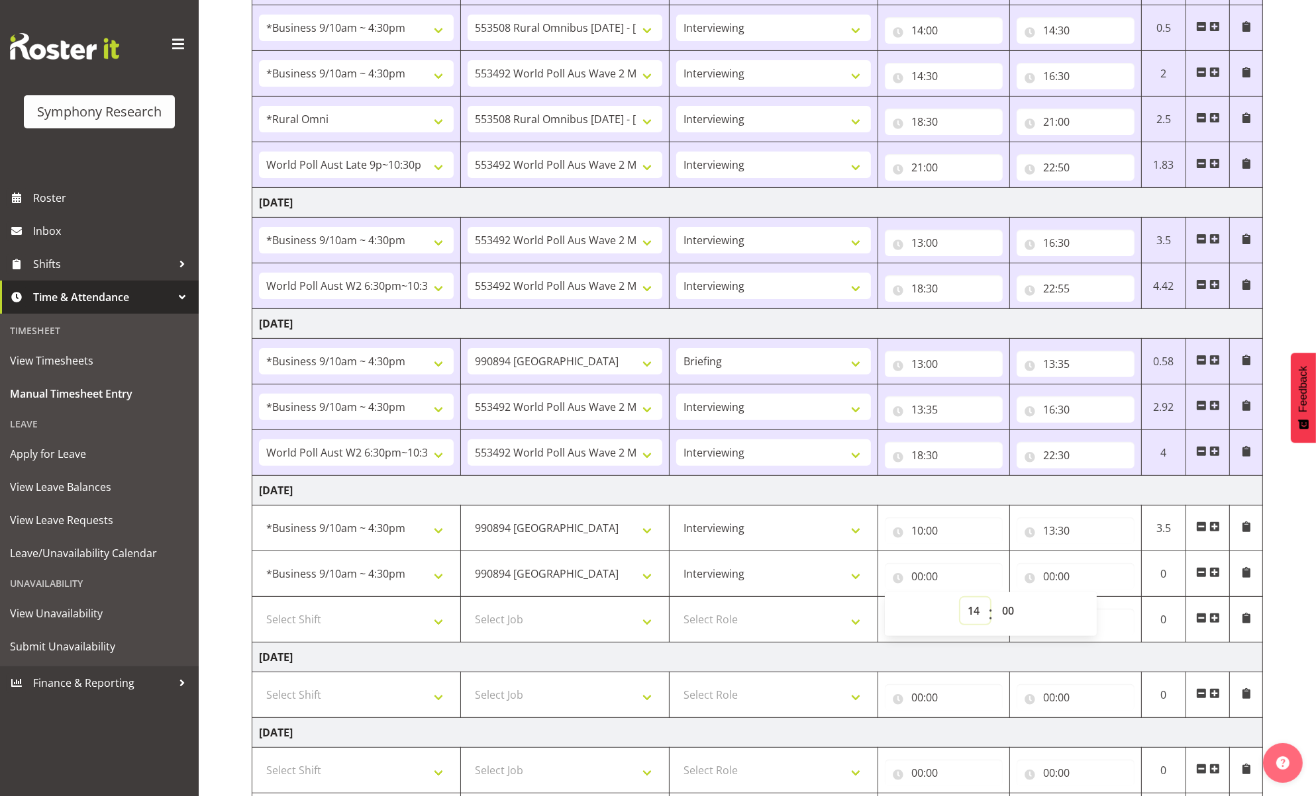
type input "14:00"
click at [1051, 578] on input "00:00" at bounding box center [1075, 576] width 118 height 26
click at [1100, 612] on select "00 01 02 03 04 05 06 07 08 09 10 11 12 13 14 15 16 17 18 19 20 21 22 23" at bounding box center [1107, 611] width 30 height 26
select select "16"
click at [1092, 602] on select "00 01 02 03 04 05 06 07 08 09 10 11 12 13 14 15 16 17 18 19 20 21 22 23" at bounding box center [1107, 611] width 30 height 26
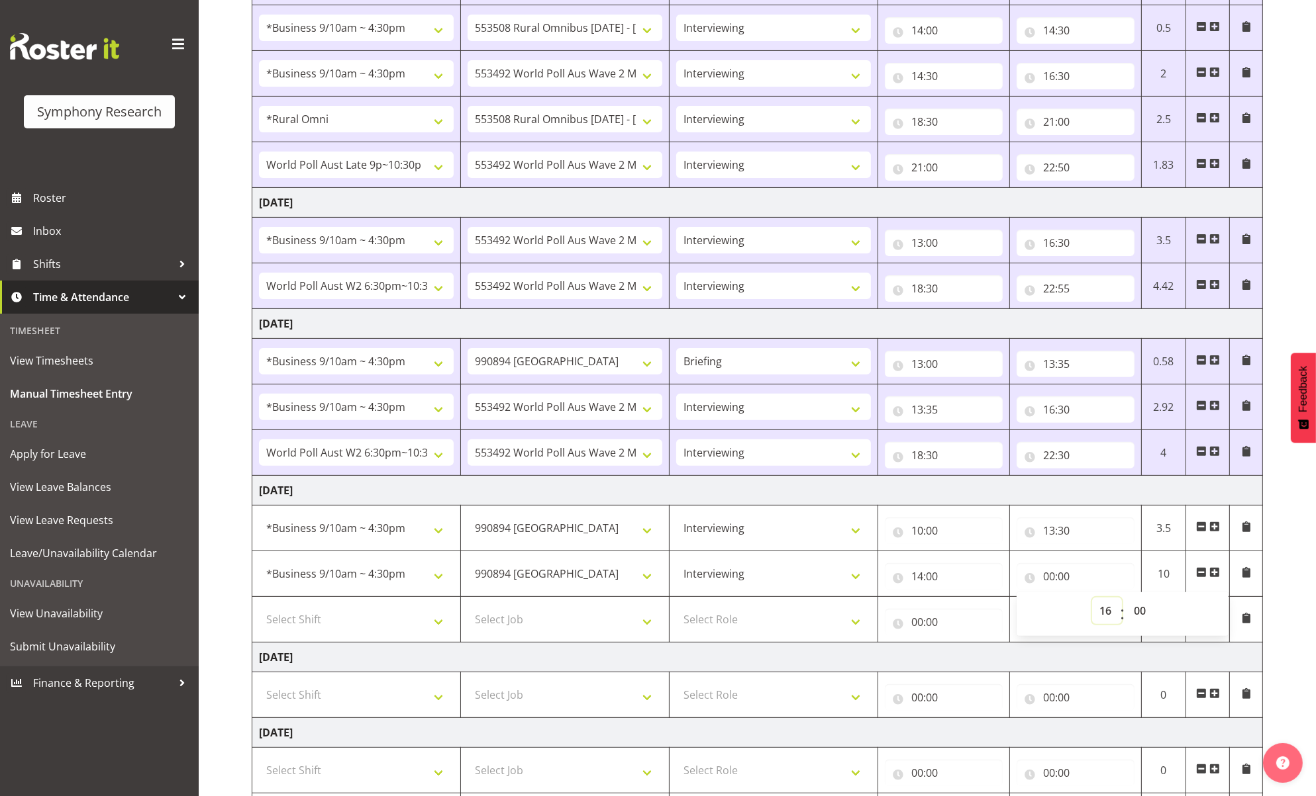
type input "16:00"
click at [940, 667] on td "Saturday 30th August 2025" at bounding box center [757, 658] width 1010 height 30
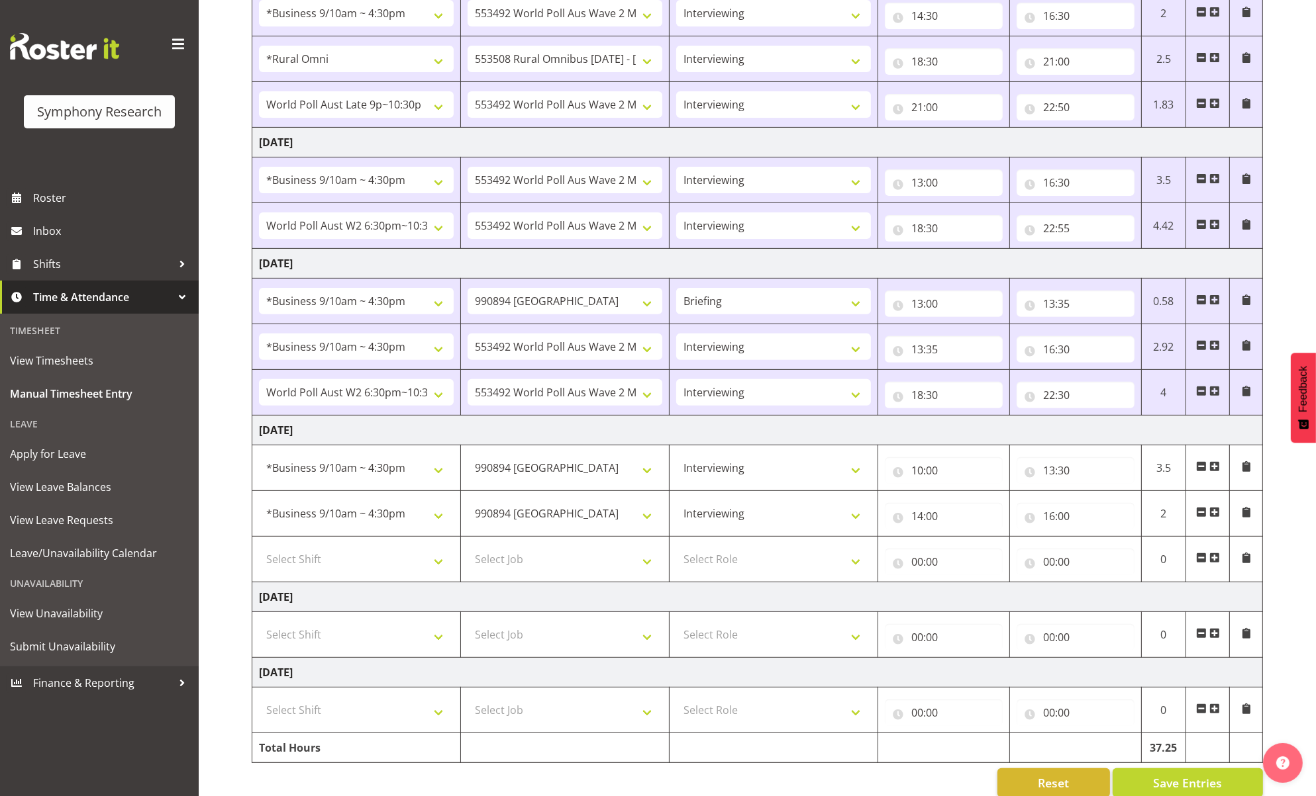
scroll to position [542, 0]
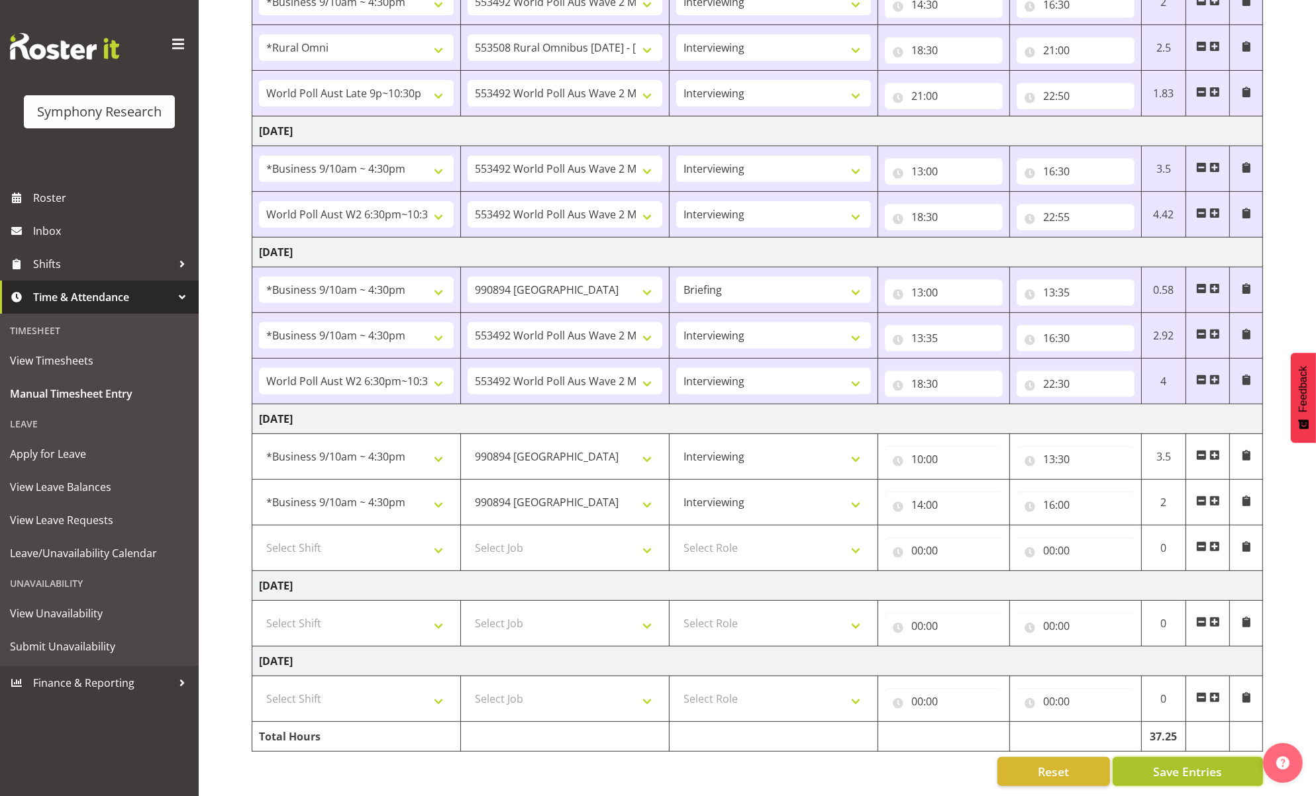
click at [1100, 763] on span "Save Entries" at bounding box center [1187, 771] width 69 height 17
